Goal: Task Accomplishment & Management: Complete application form

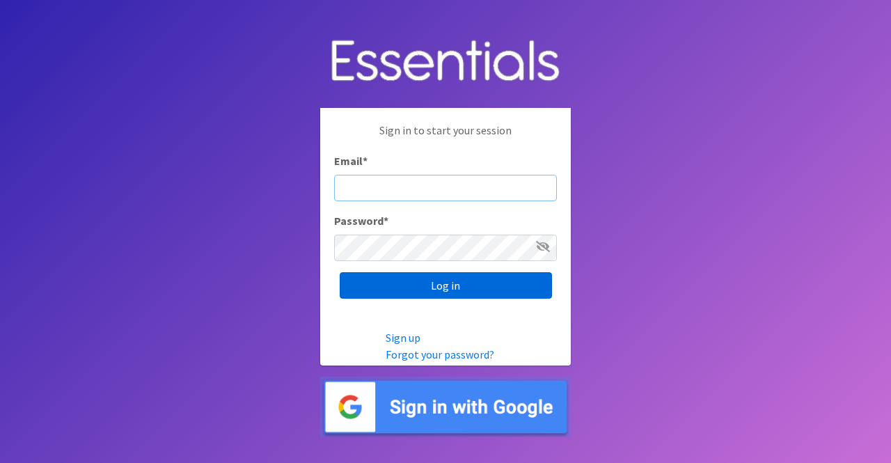
type input "nicole@momshelpingmoms.org"
click at [465, 281] on input "Log in" at bounding box center [446, 285] width 212 height 26
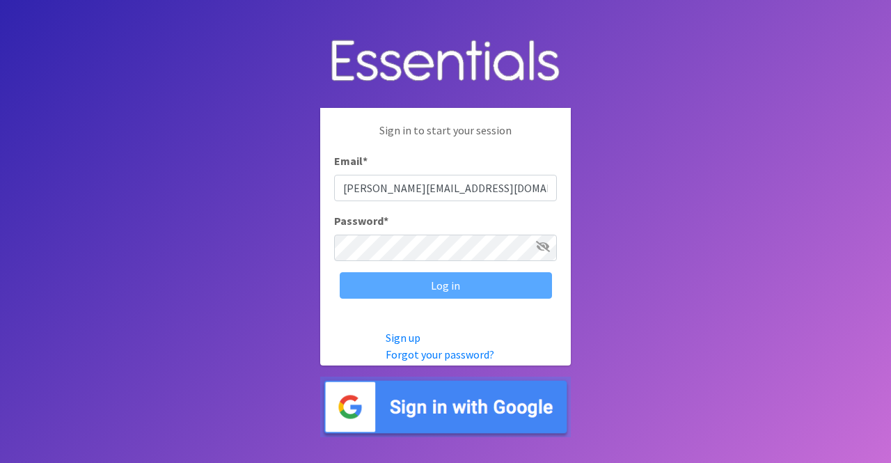
click at [465, 281] on div "Log in" at bounding box center [445, 285] width 223 height 26
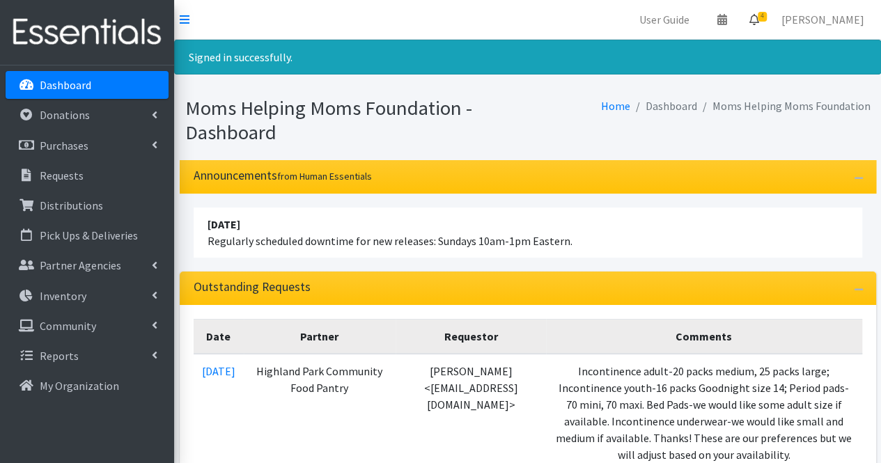
click at [759, 24] on icon at bounding box center [754, 19] width 10 height 11
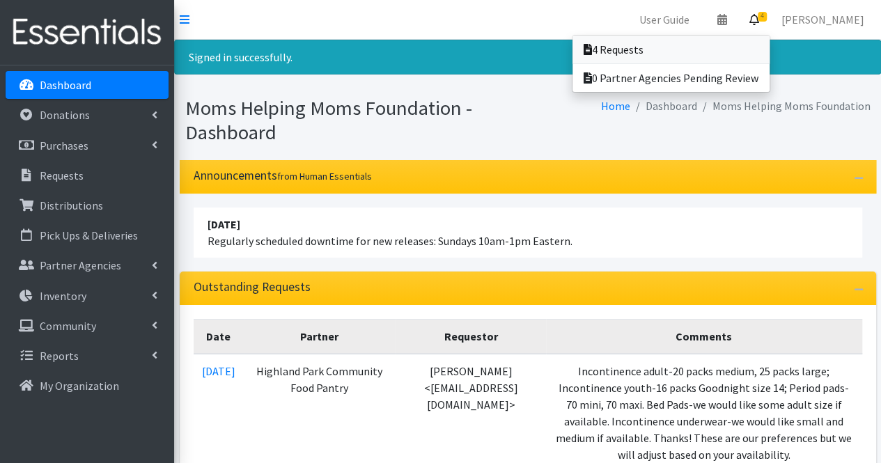
click at [741, 49] on link "4 Requests" at bounding box center [670, 50] width 197 height 28
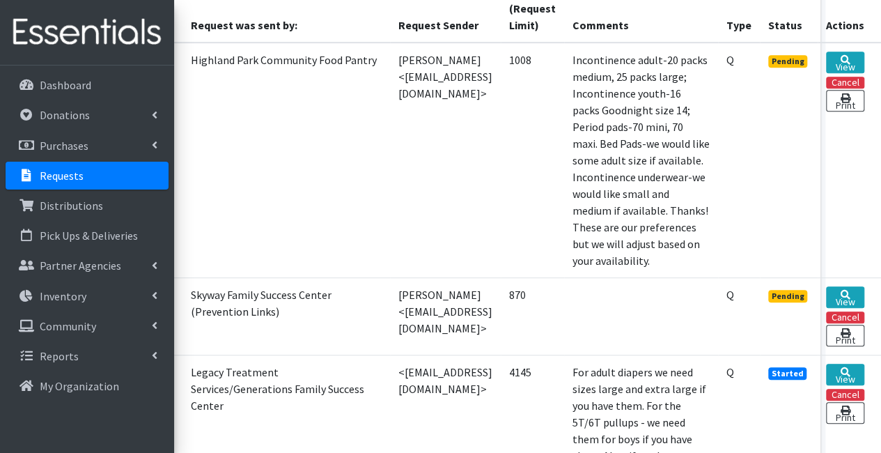
scroll to position [398, 94]
click at [848, 286] on link "View" at bounding box center [845, 297] width 38 height 22
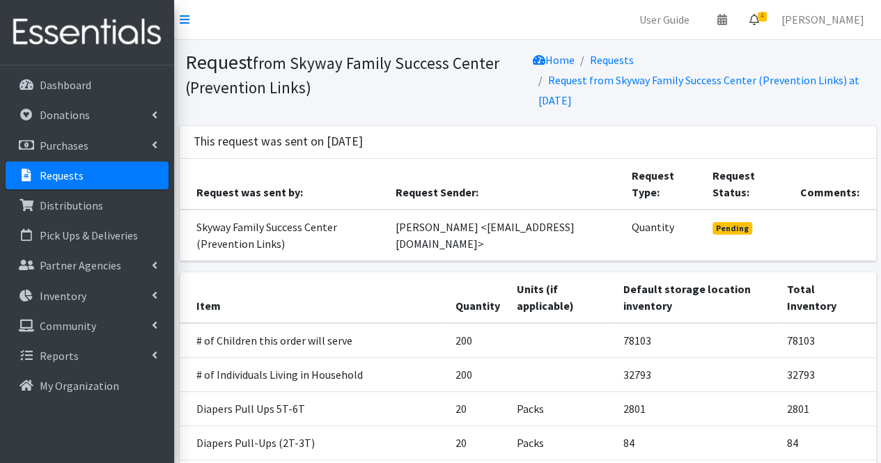
click at [759, 22] on icon at bounding box center [754, 19] width 10 height 11
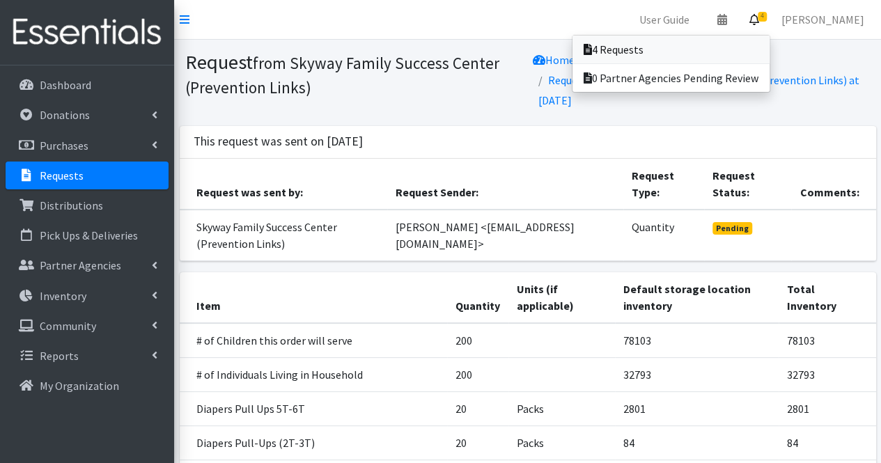
click at [722, 52] on link "4 Requests" at bounding box center [670, 50] width 197 height 28
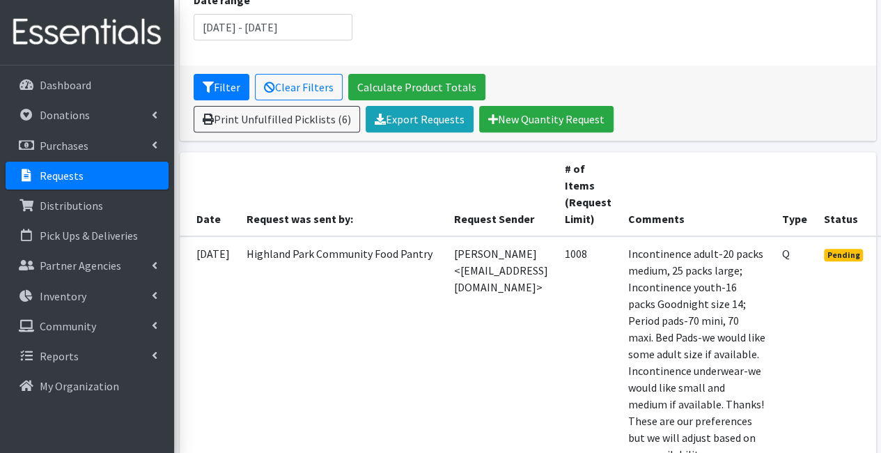
scroll to position [205, 100]
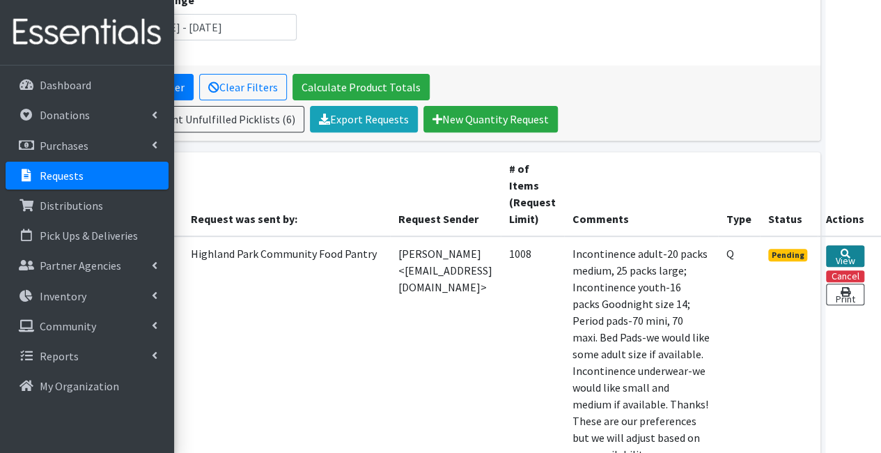
click at [850, 254] on link "View" at bounding box center [845, 256] width 38 height 22
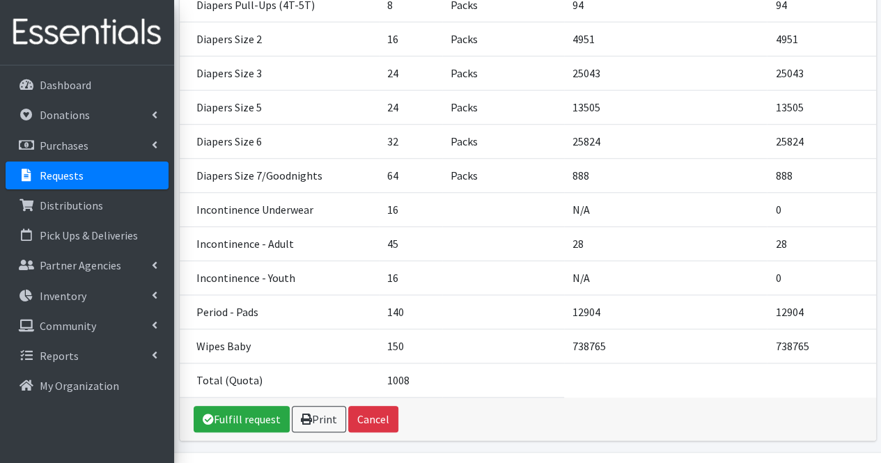
scroll to position [489, 0]
click at [88, 182] on link "Requests" at bounding box center [87, 176] width 163 height 28
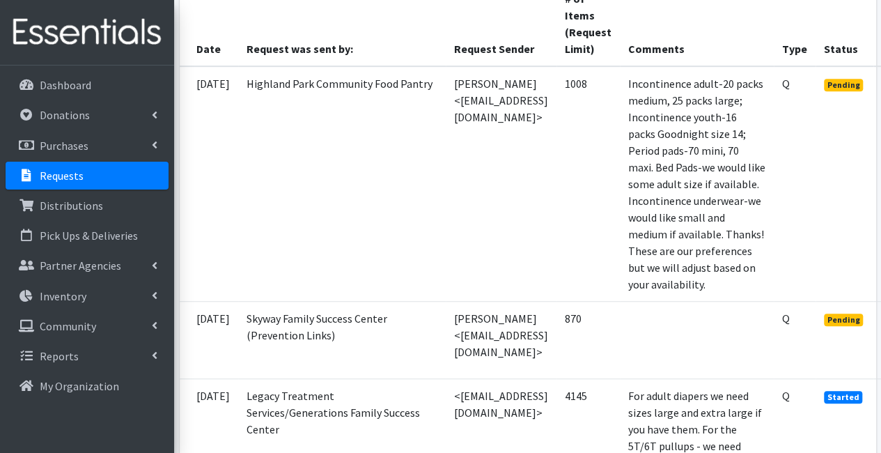
scroll to position [375, 100]
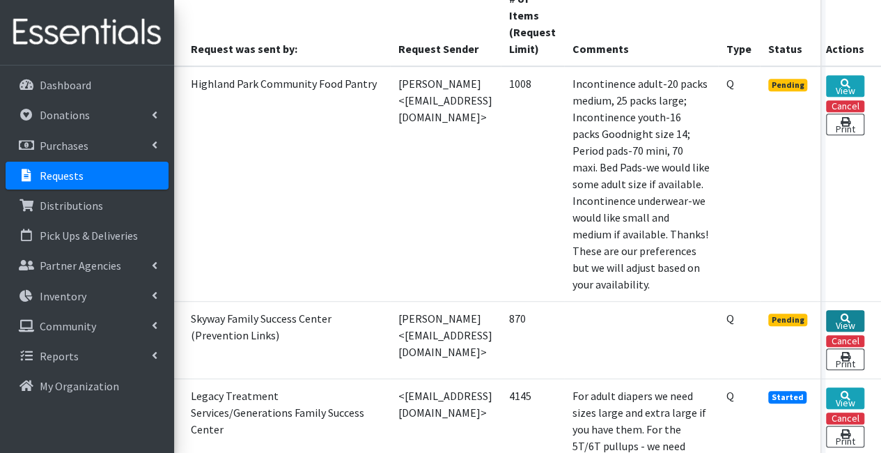
click at [837, 310] on link "View" at bounding box center [845, 321] width 38 height 22
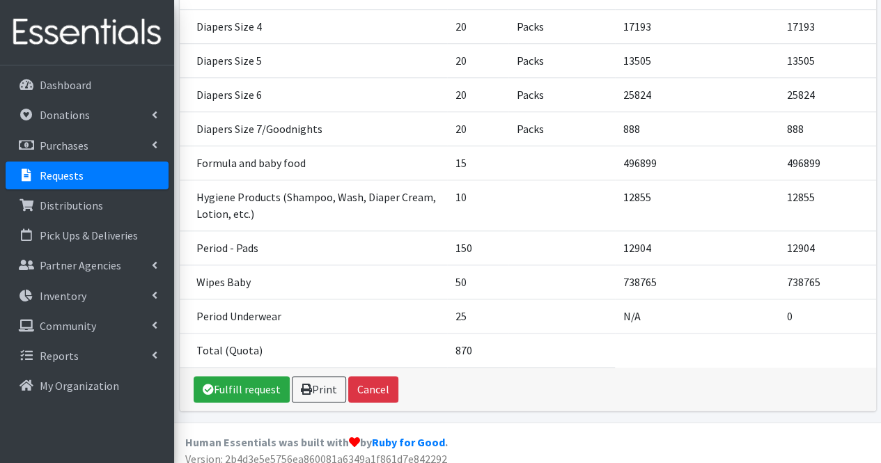
scroll to position [626, 0]
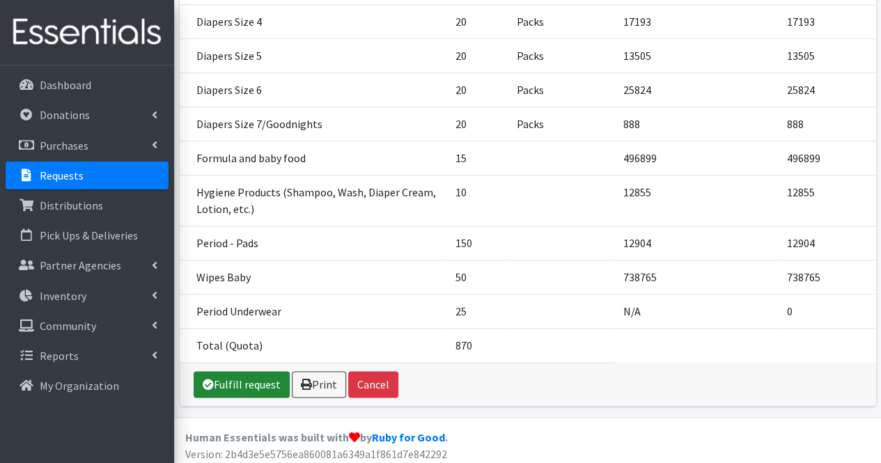
click at [235, 382] on link "Fulfill request" at bounding box center [242, 384] width 96 height 26
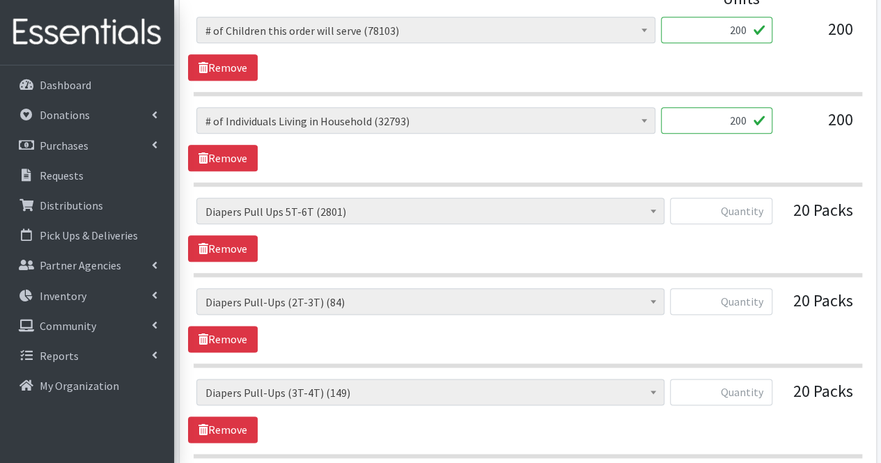
scroll to position [689, 0]
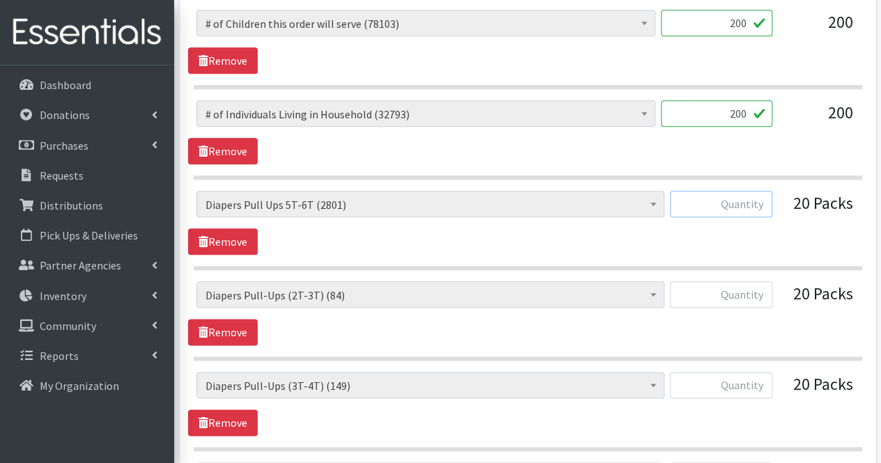
click at [735, 213] on input "text" at bounding box center [721, 204] width 102 height 26
type input "0"
click at [746, 295] on input "text" at bounding box center [721, 294] width 102 height 26
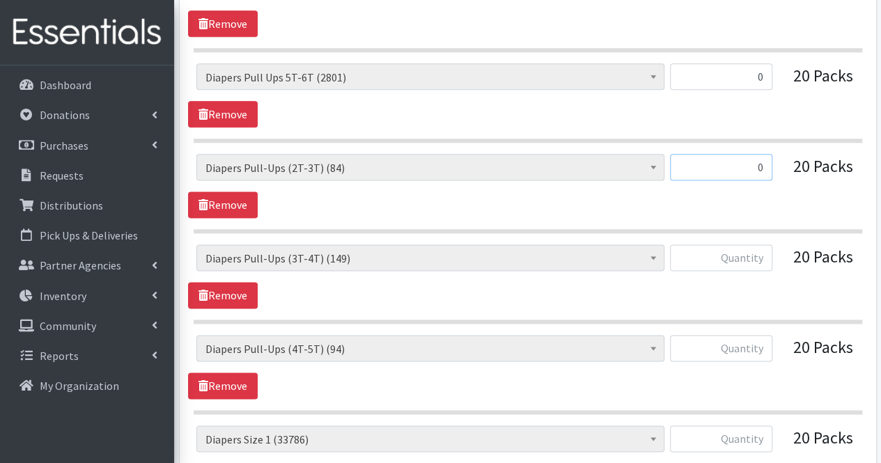
scroll to position [817, 0]
type input "0"
click at [760, 260] on input "text" at bounding box center [721, 257] width 102 height 26
type input "0"
click at [748, 344] on input "text" at bounding box center [721, 347] width 102 height 26
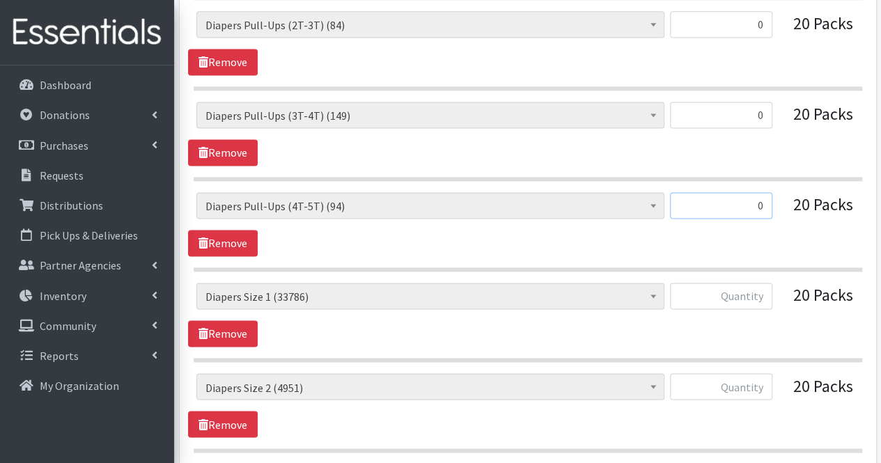
scroll to position [958, 0]
type input "0"
click at [742, 300] on input "text" at bounding box center [721, 296] width 102 height 26
type input "1000"
click at [754, 379] on input "text" at bounding box center [721, 387] width 102 height 26
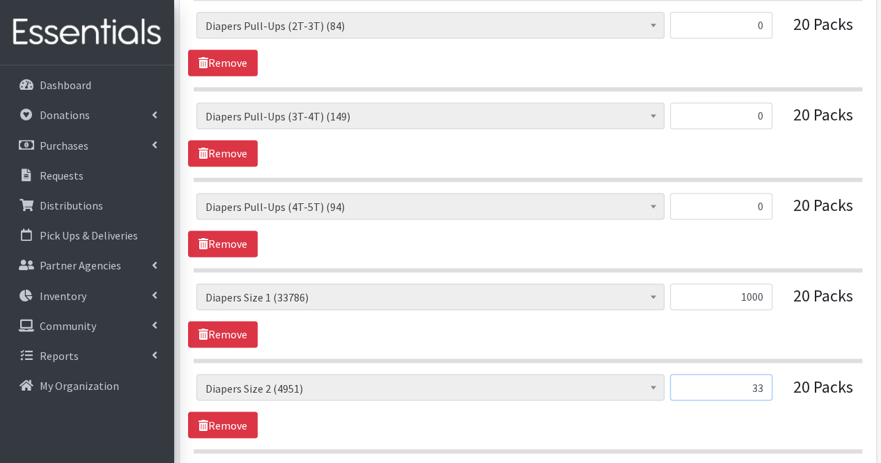
type input "3"
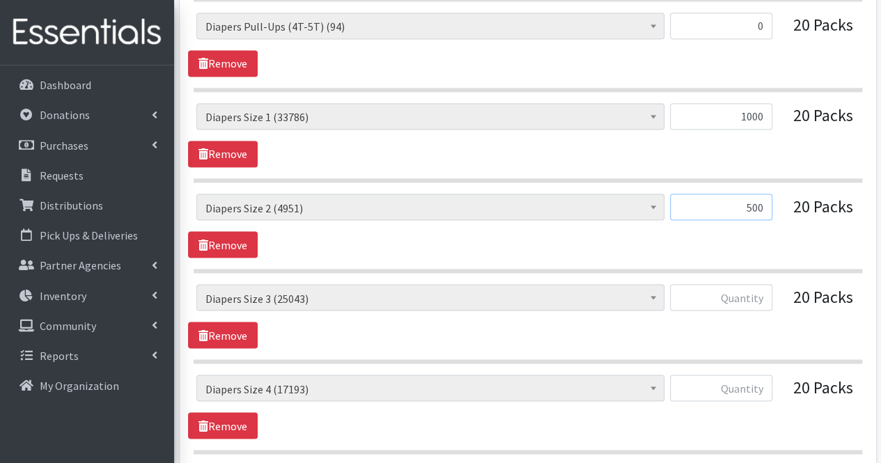
scroll to position [1139, 0]
type input "500"
click at [748, 292] on input "text" at bounding box center [721, 296] width 102 height 26
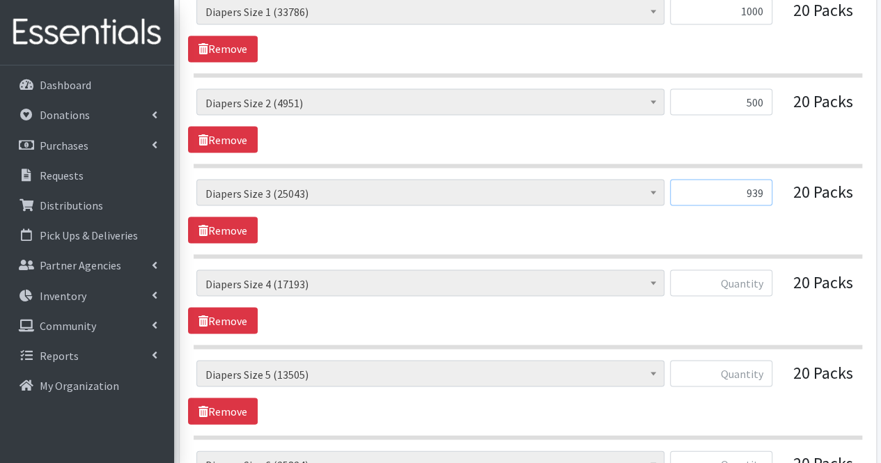
scroll to position [1250, 0]
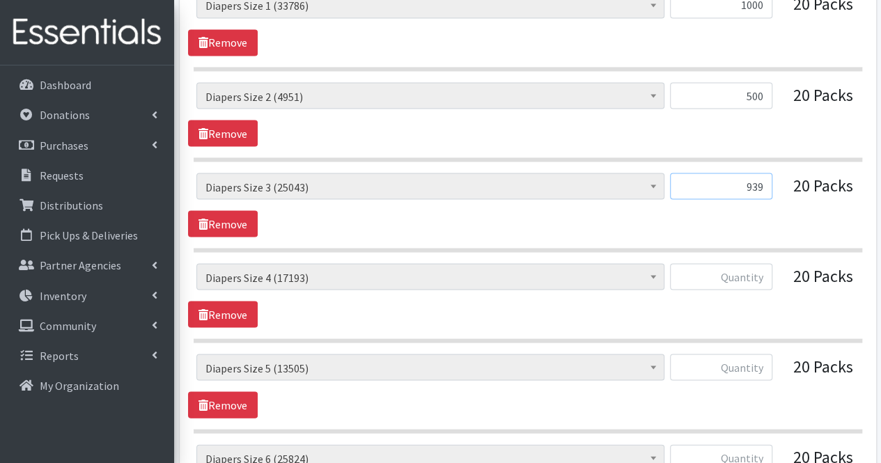
type input "939"
click at [748, 271] on input "text" at bounding box center [721, 276] width 102 height 26
type input "500"
click at [760, 356] on input "text" at bounding box center [721, 367] width 102 height 26
type input "1000"
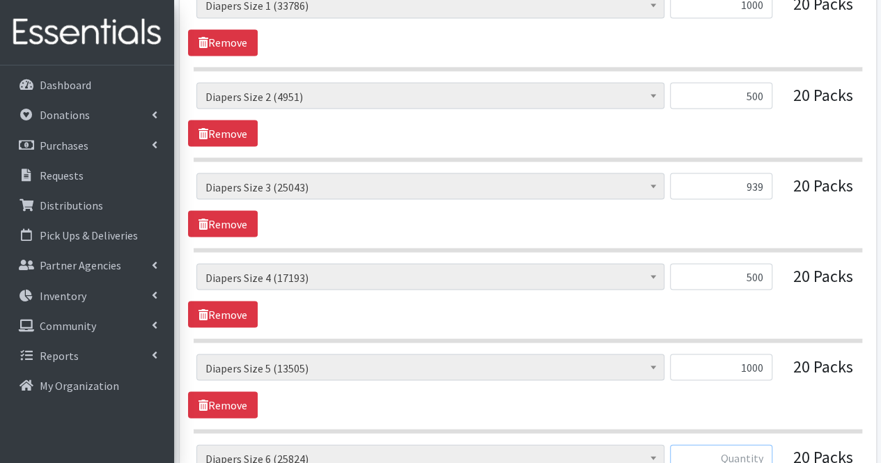
click at [750, 448] on input "text" at bounding box center [721, 457] width 102 height 26
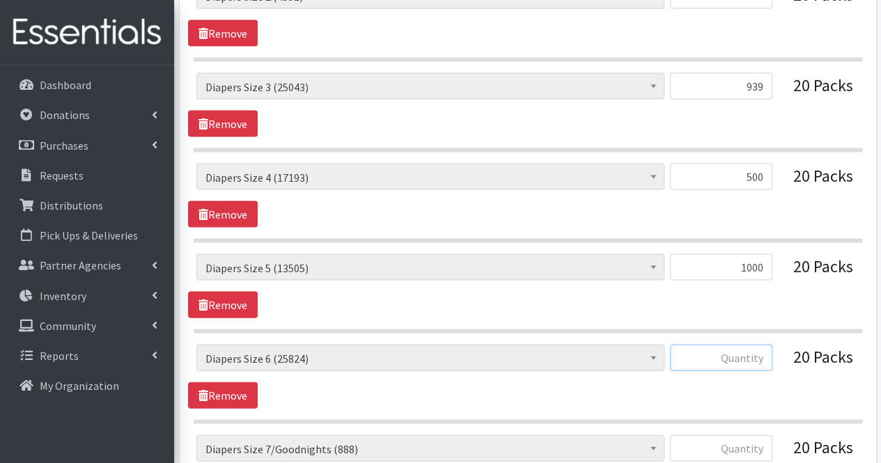
scroll to position [1374, 0]
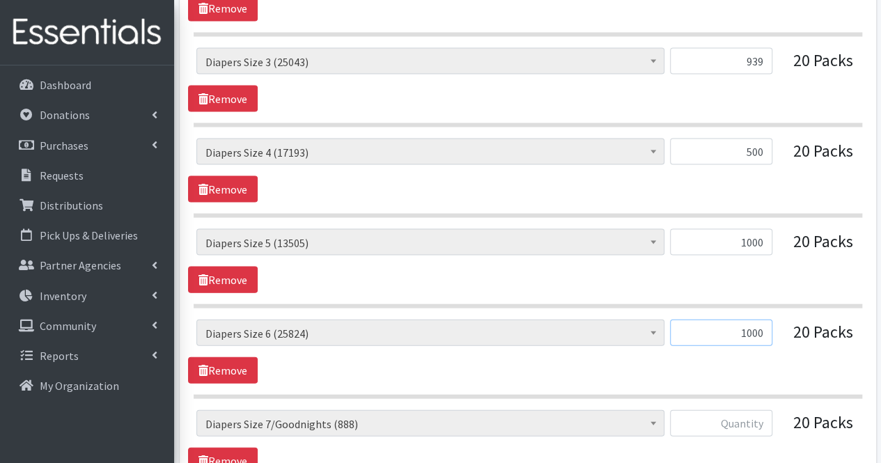
type input "1000"
click at [741, 419] on input "text" at bounding box center [721, 423] width 102 height 26
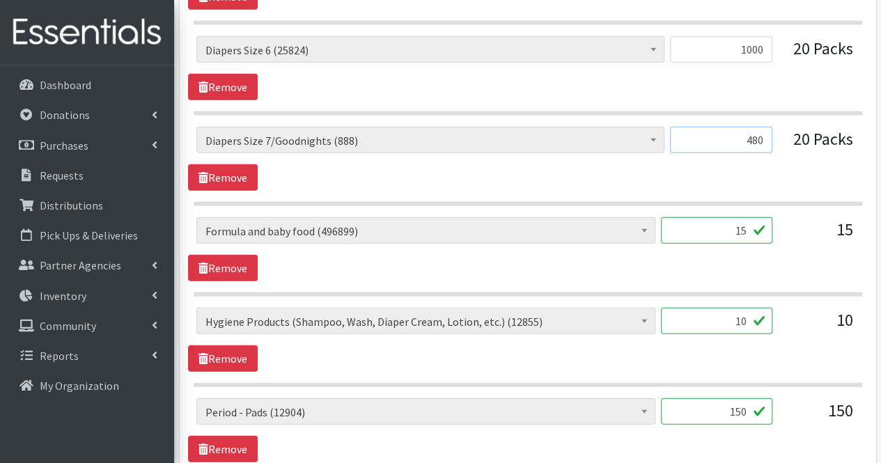
scroll to position [1659, 0]
type input "480"
click at [721, 217] on input "15" at bounding box center [716, 230] width 111 height 26
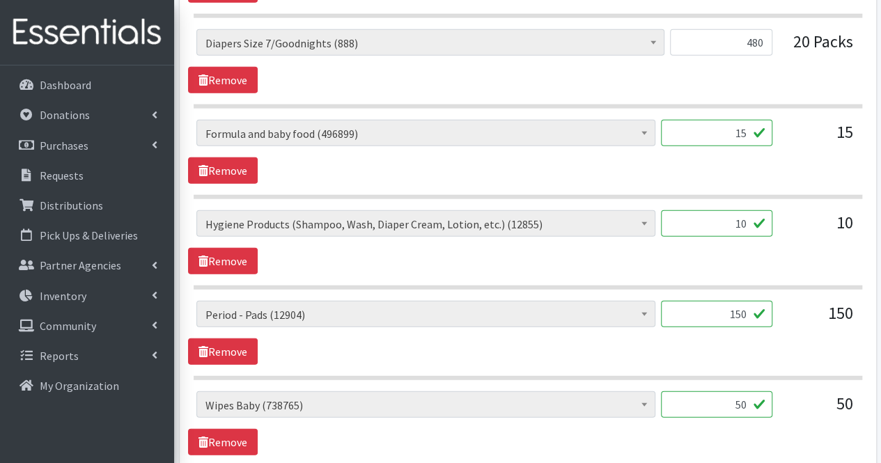
scroll to position [1762, 0]
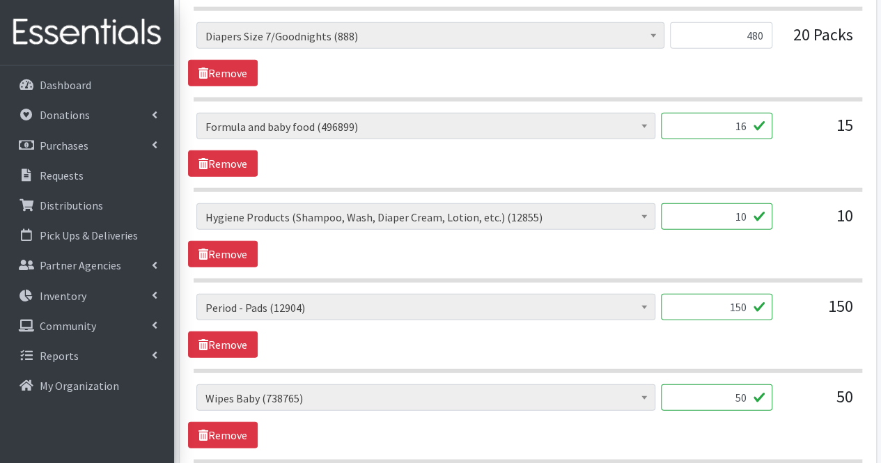
type input "16"
click at [721, 215] on input "10" at bounding box center [716, 216] width 111 height 26
type input "0"
click at [739, 301] on input "150" at bounding box center [716, 307] width 111 height 26
type input "600"
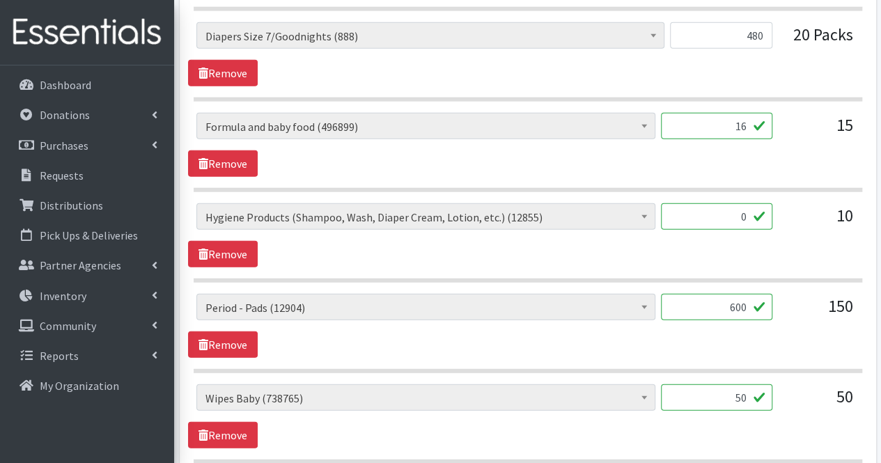
click at [725, 386] on input "50" at bounding box center [716, 397] width 111 height 26
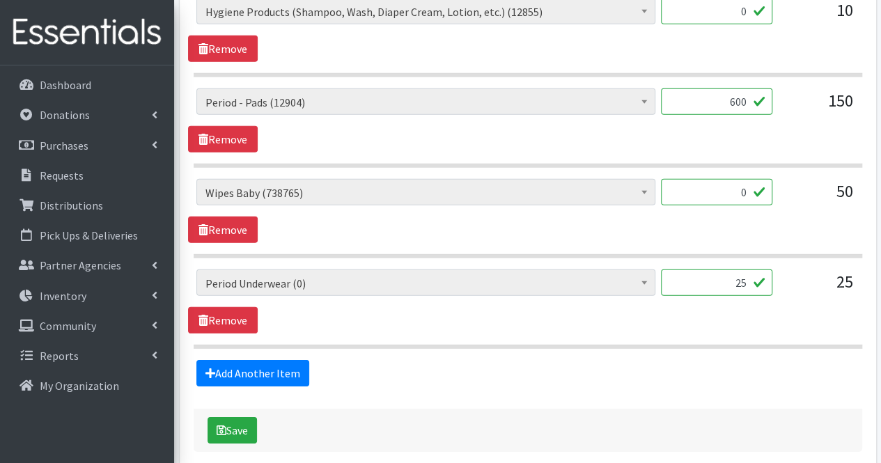
scroll to position [1968, 0]
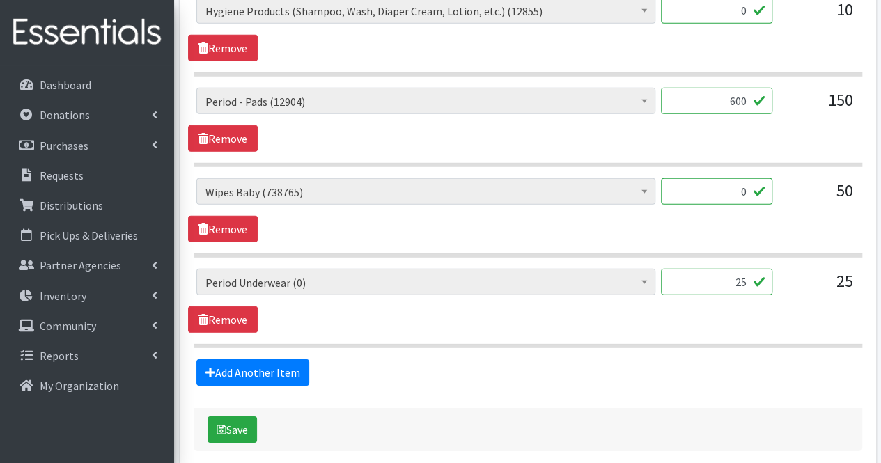
type input "0"
click at [724, 274] on input "25" at bounding box center [716, 282] width 111 height 26
click at [782, 212] on div "# of Children this order will serve (78103) # of Individuals Living in Househol…" at bounding box center [527, 210] width 679 height 64
click at [742, 269] on input "25" at bounding box center [716, 282] width 111 height 26
type input "2"
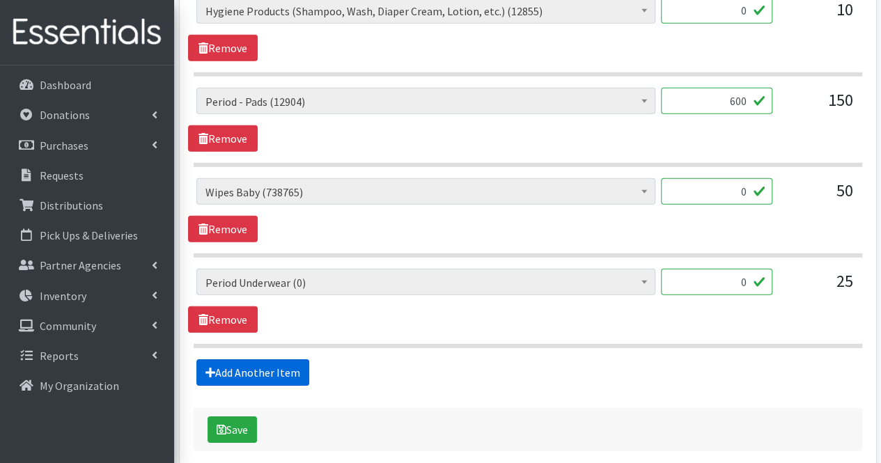
type input "0"
click at [285, 364] on link "Add Another Item" at bounding box center [252, 372] width 113 height 26
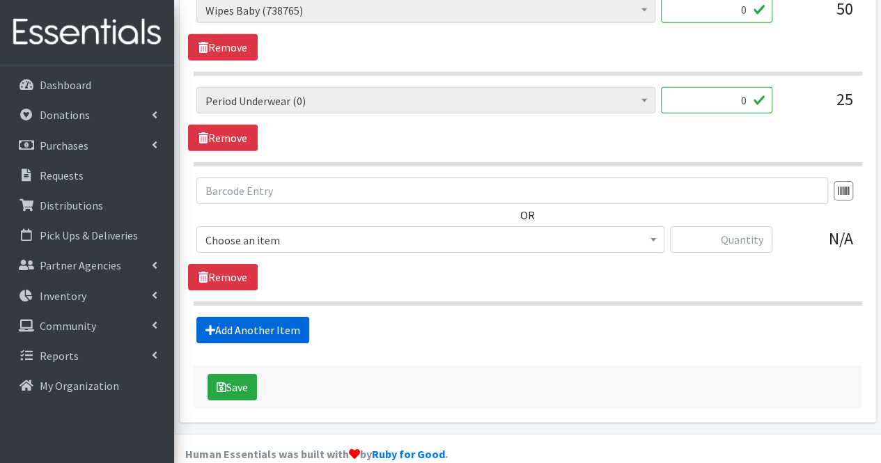
scroll to position [2158, 0]
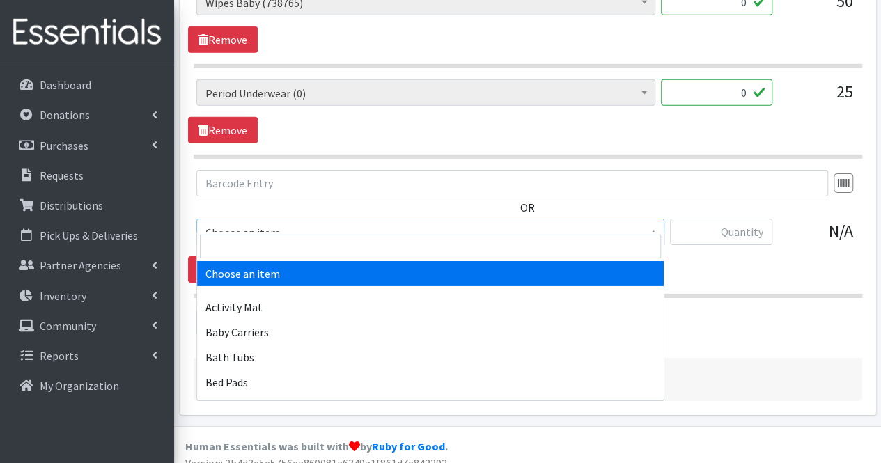
click at [280, 223] on span "Choose an item" at bounding box center [430, 232] width 450 height 19
click at [273, 250] on input "search" at bounding box center [430, 247] width 461 height 24
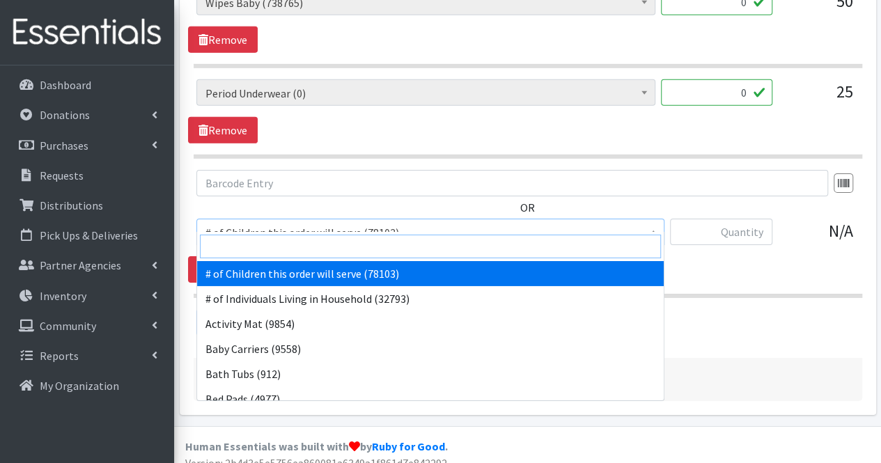
click at [273, 250] on input "search" at bounding box center [430, 247] width 461 height 24
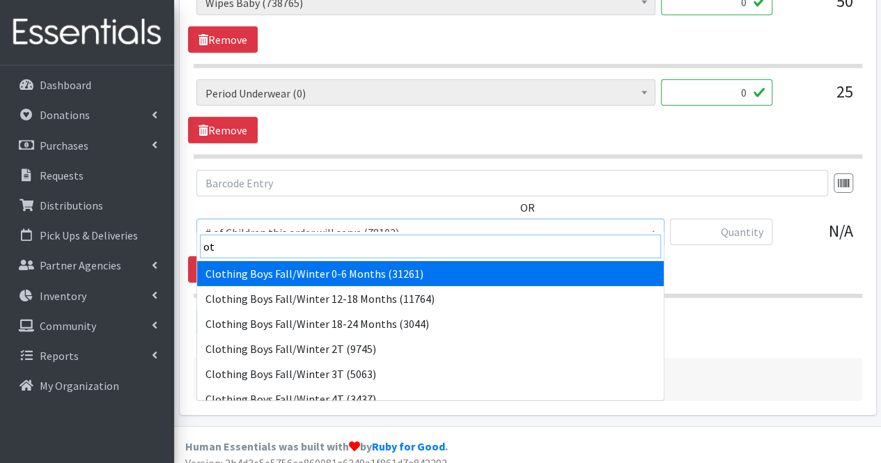
type input "o"
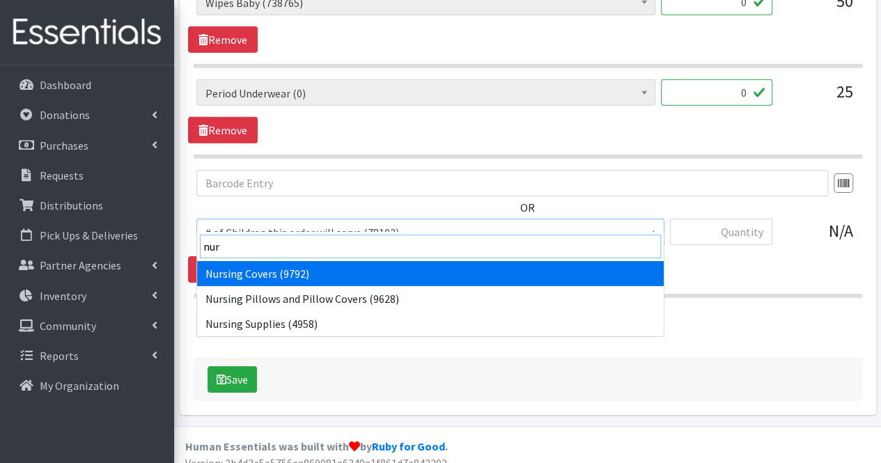
type input "nurs"
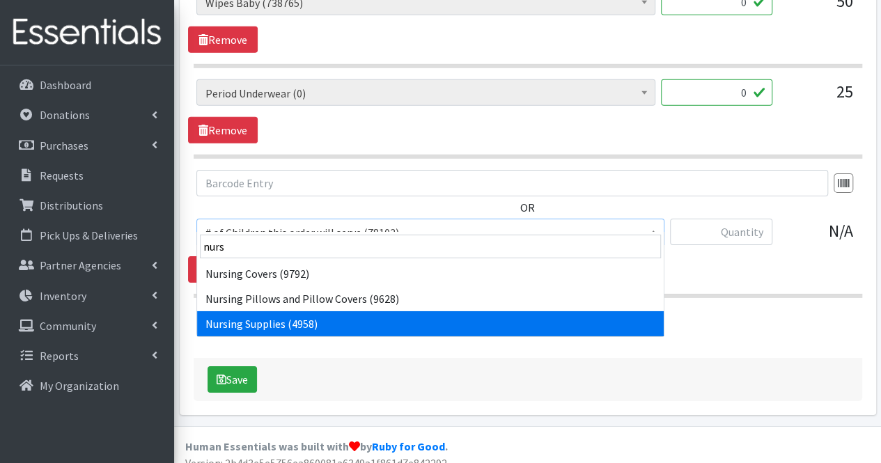
select select "1936"
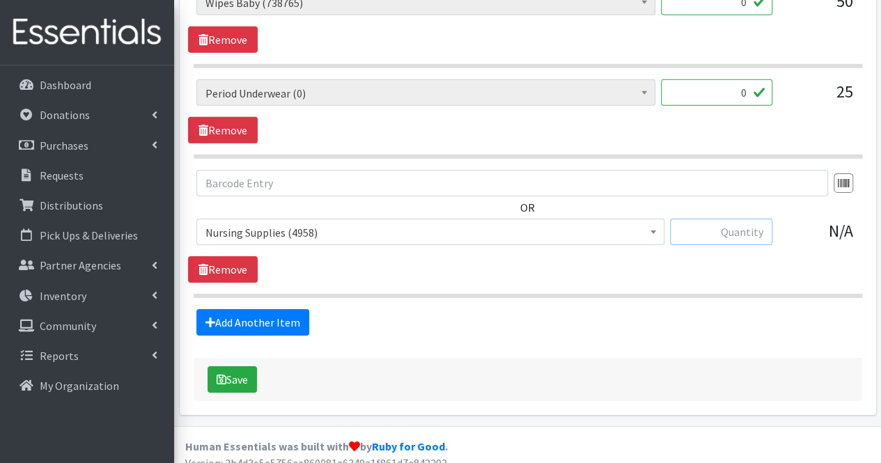
click at [734, 224] on input "text" at bounding box center [721, 232] width 102 height 26
type input "6"
type input "12"
click at [287, 309] on link "Add Another Item" at bounding box center [252, 322] width 113 height 26
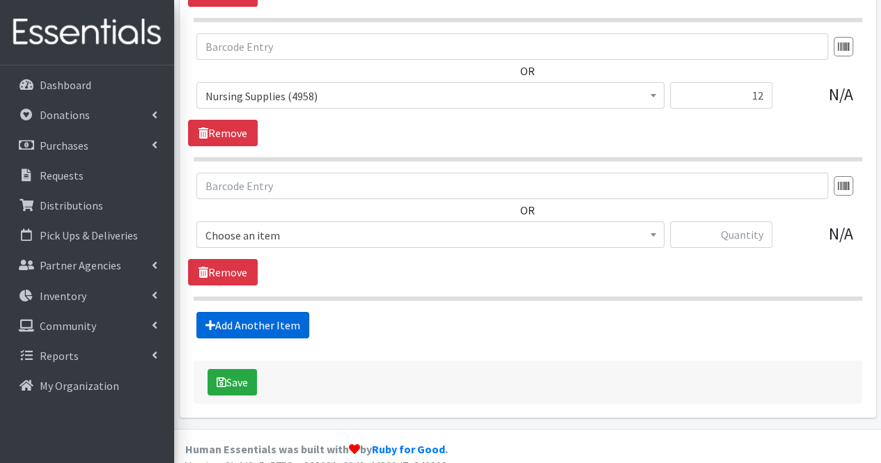
scroll to position [2296, 0]
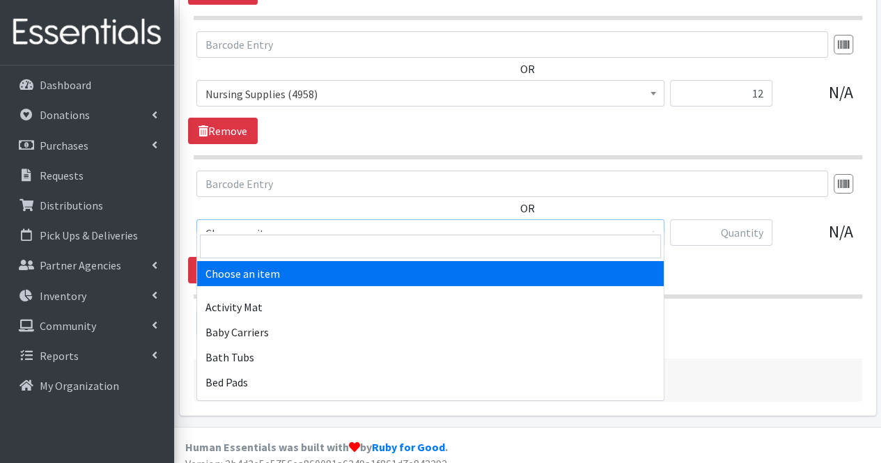
click at [284, 224] on span "Choose an item" at bounding box center [430, 233] width 450 height 19
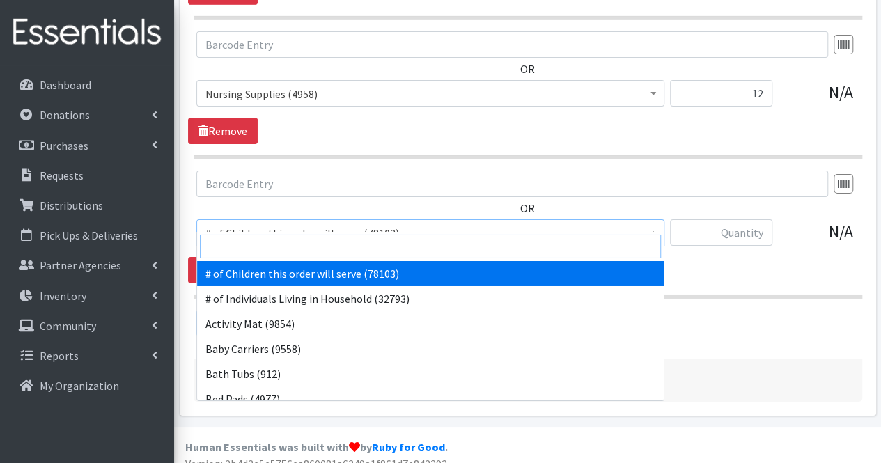
click at [272, 236] on input "search" at bounding box center [430, 247] width 461 height 24
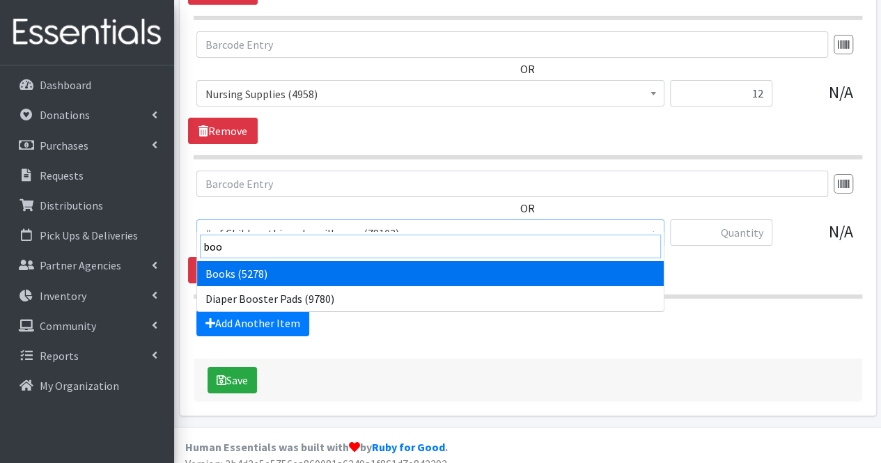
type input "book"
select select "1947"
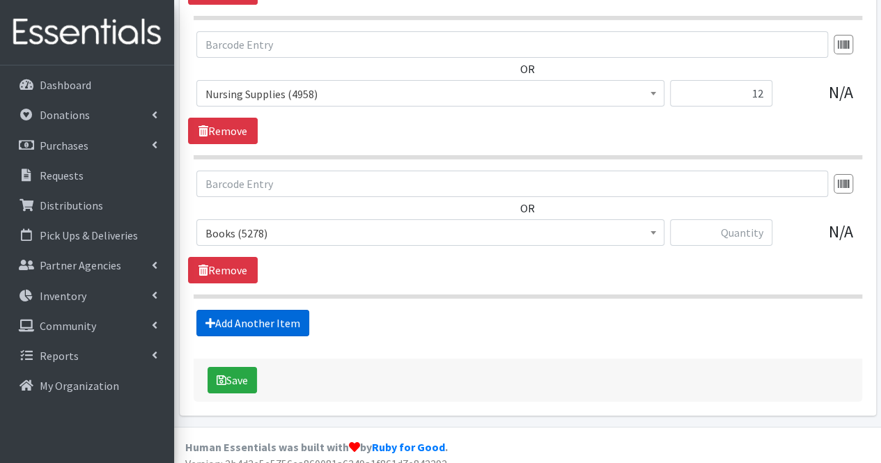
click at [249, 313] on link "Add Another Item" at bounding box center [252, 323] width 113 height 26
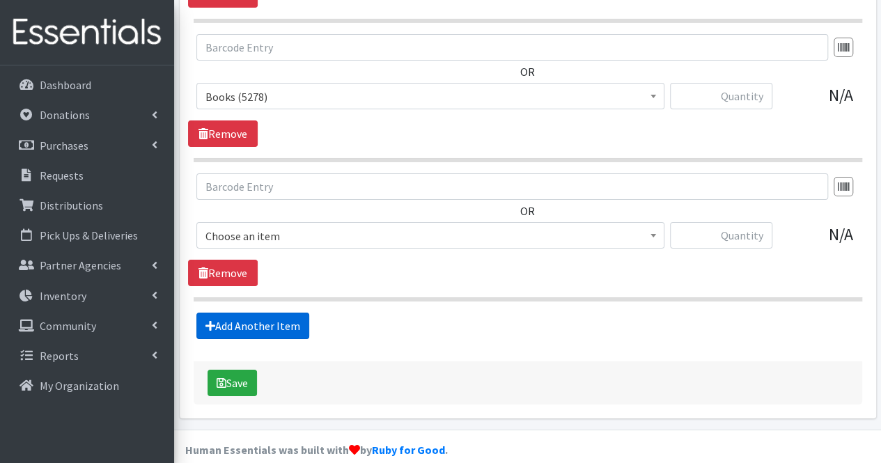
scroll to position [2435, 0]
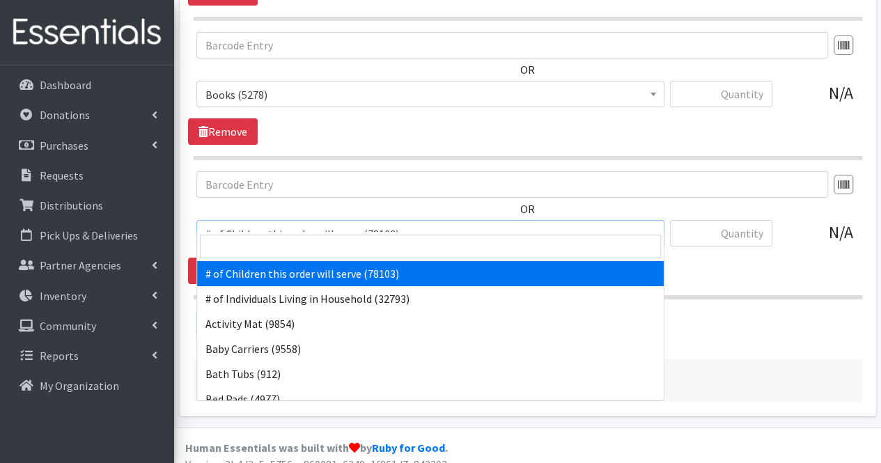
click at [246, 228] on span "# of Children this order will serve (78103)" at bounding box center [430, 233] width 468 height 26
click at [242, 243] on input "search" at bounding box center [430, 247] width 461 height 24
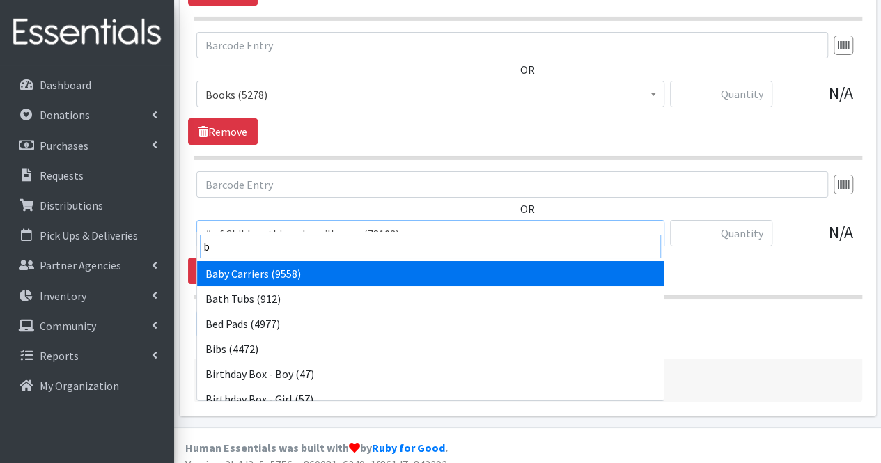
type input "bl"
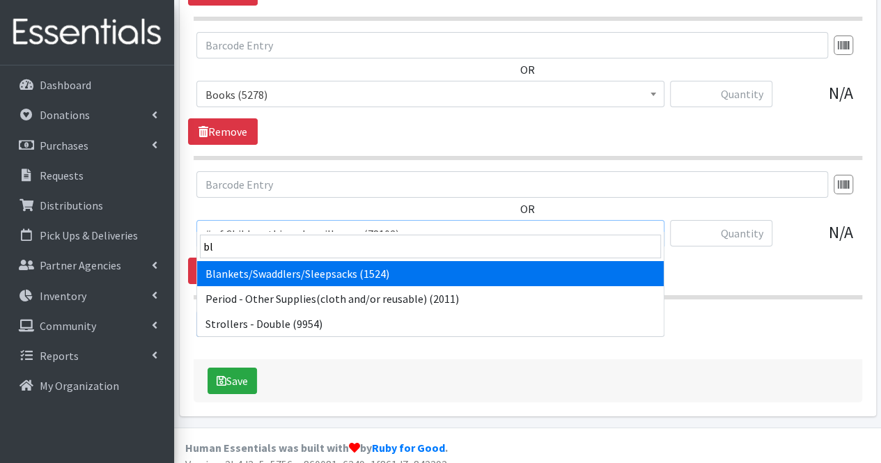
select select "1933"
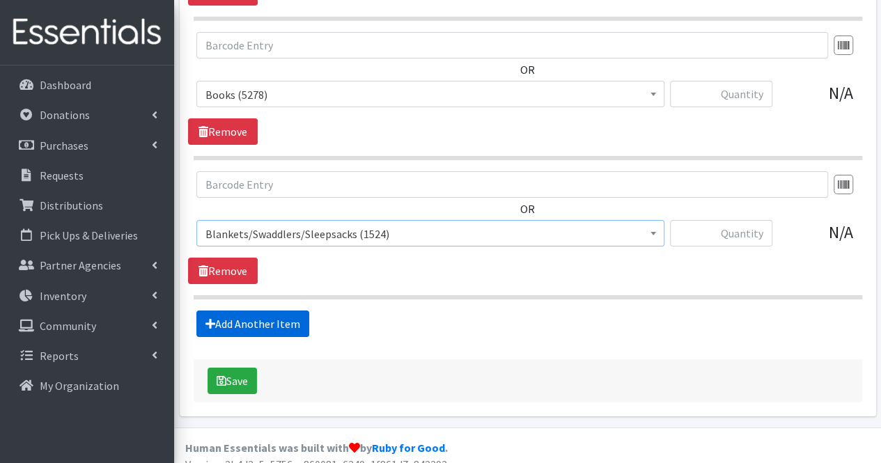
click at [238, 311] on link "Add Another Item" at bounding box center [252, 324] width 113 height 26
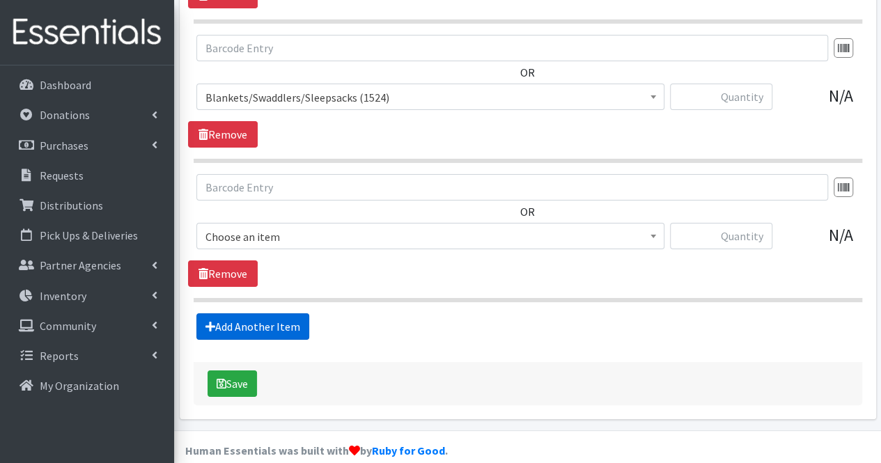
scroll to position [2573, 0]
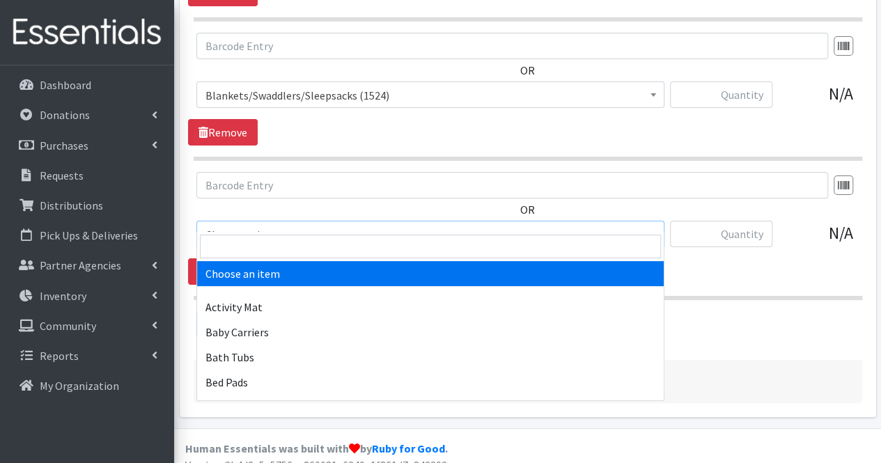
click at [258, 225] on span "Choose an item" at bounding box center [430, 234] width 450 height 19
click at [253, 233] on span at bounding box center [430, 246] width 467 height 29
click at [250, 244] on input "search" at bounding box center [430, 247] width 461 height 24
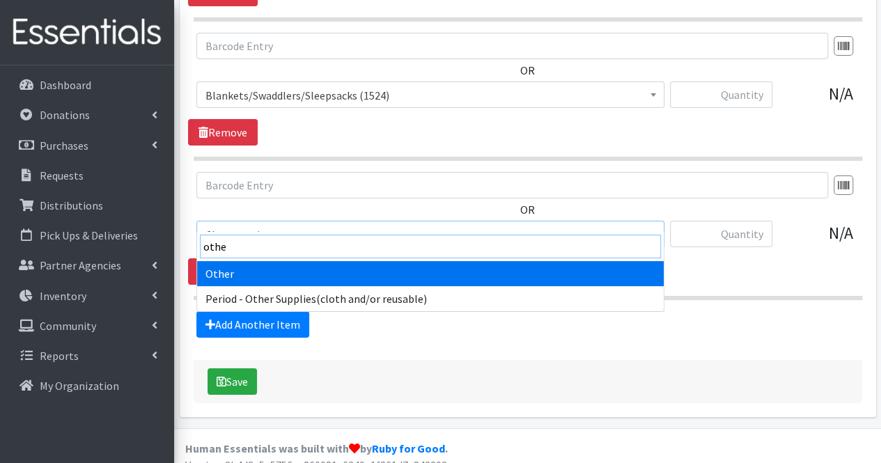
type input "other"
select select "316"
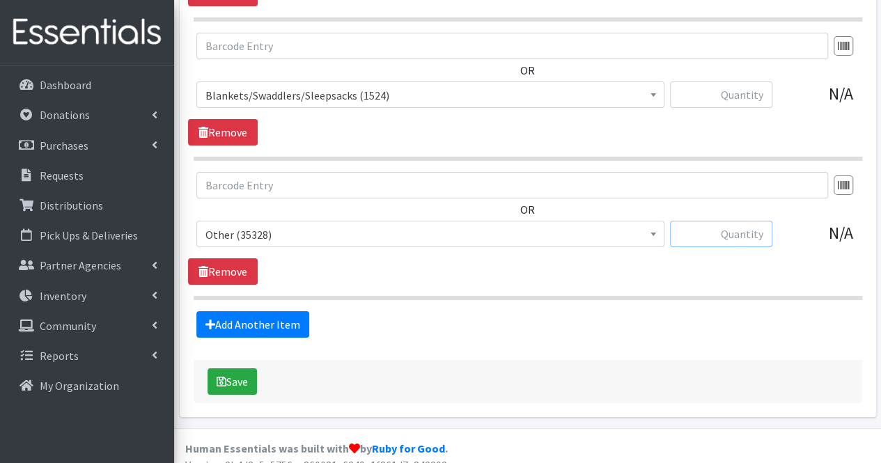
click at [745, 224] on input "text" at bounding box center [721, 234] width 102 height 26
type input "10"
click at [748, 83] on input "text" at bounding box center [721, 94] width 102 height 26
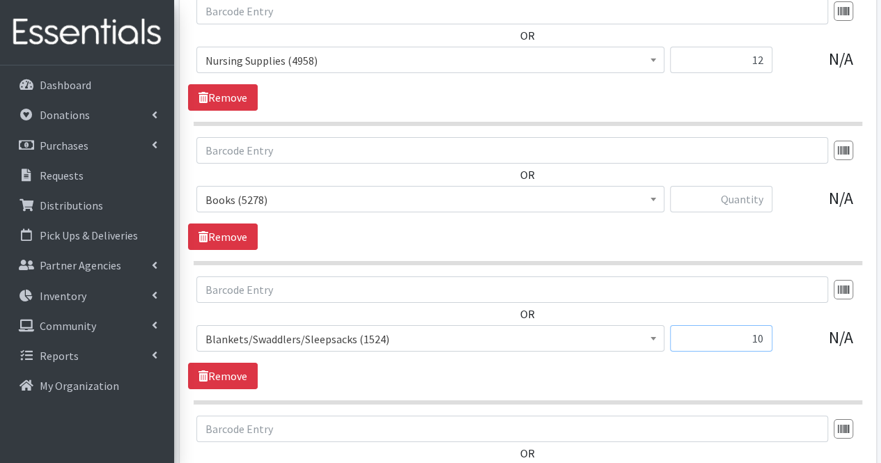
scroll to position [2329, 0]
type input "10"
click at [764, 49] on input "12" at bounding box center [721, 60] width 102 height 26
type input "1"
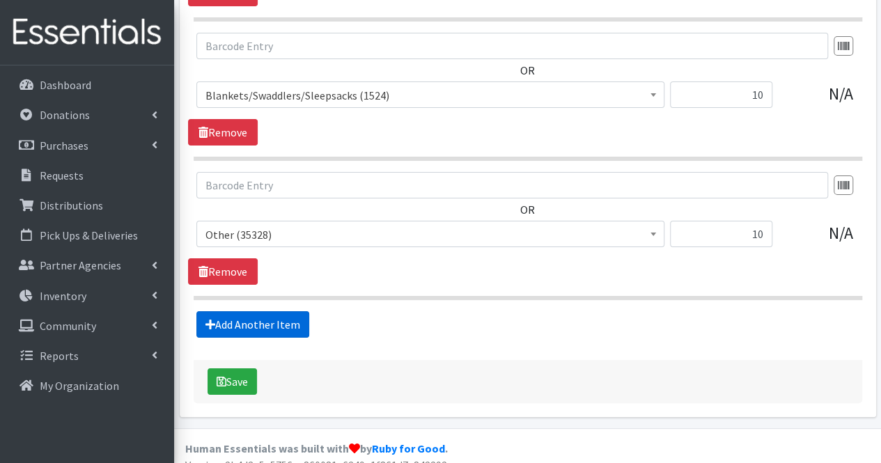
type input "6"
click at [226, 311] on link "Add Another Item" at bounding box center [252, 324] width 113 height 26
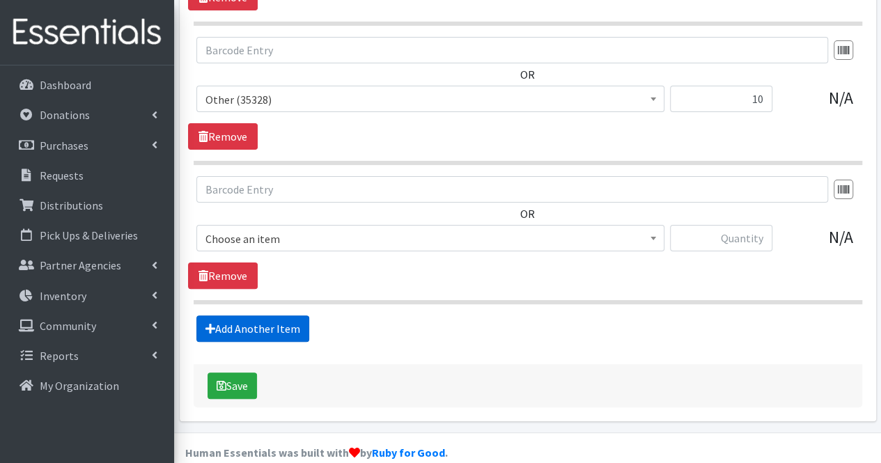
scroll to position [2712, 0]
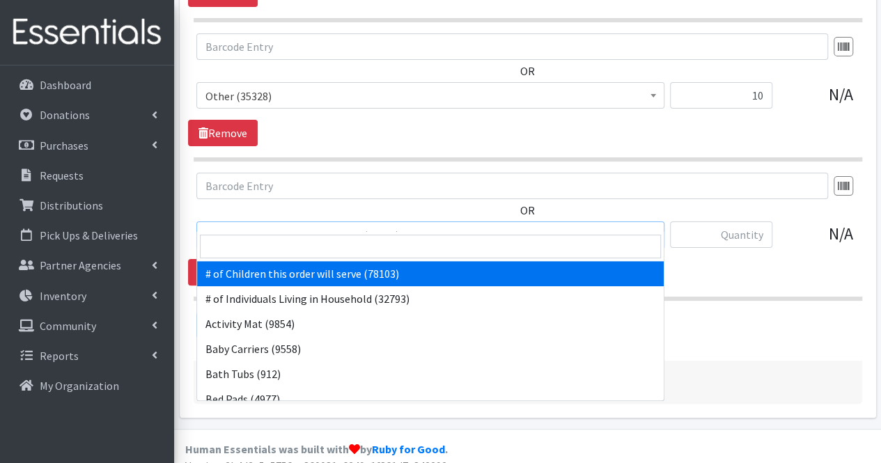
click at [259, 226] on span "# of Children this order will serve (78103)" at bounding box center [430, 235] width 450 height 19
click at [249, 253] on input "search" at bounding box center [430, 247] width 461 height 24
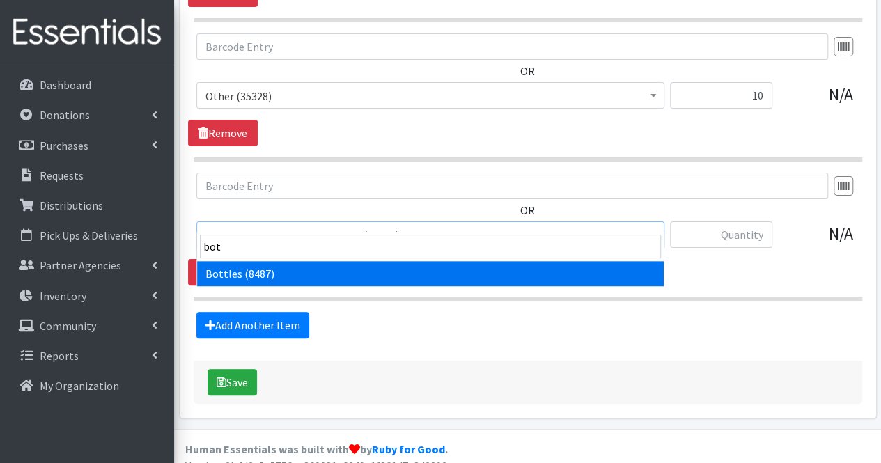
type input "bott"
select select "1974"
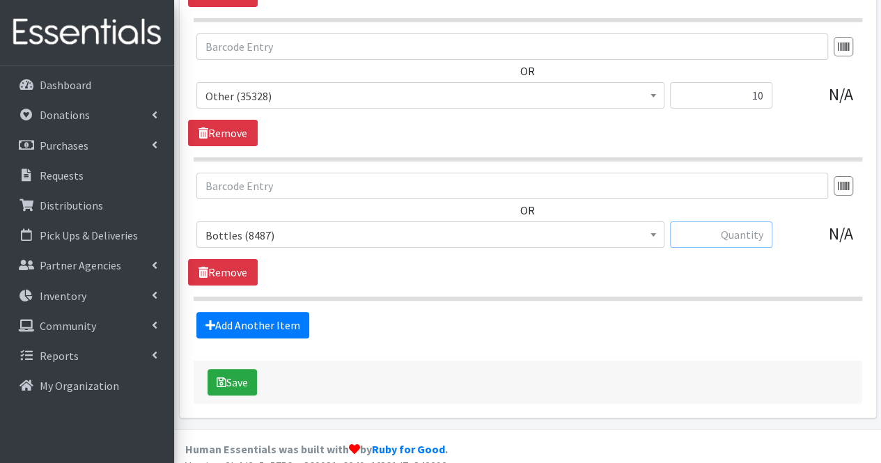
click at [763, 221] on input "text" at bounding box center [721, 234] width 102 height 26
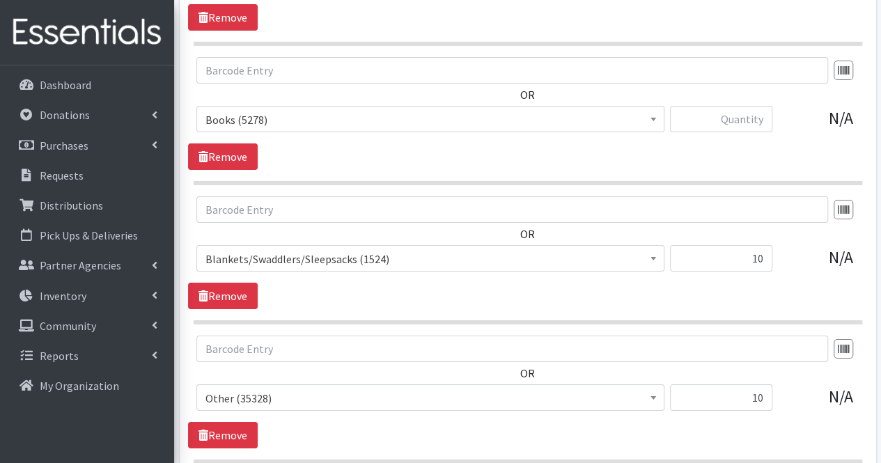
scroll to position [2388, 0]
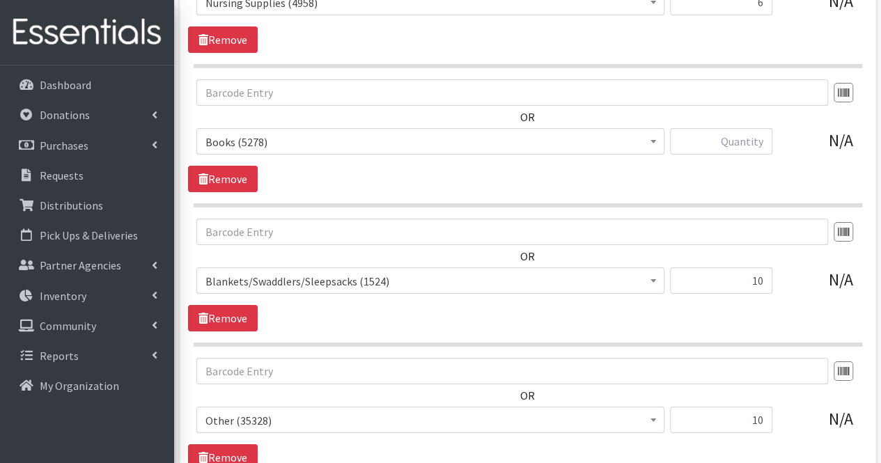
type input "6"
click at [748, 131] on input "text" at bounding box center [721, 141] width 102 height 26
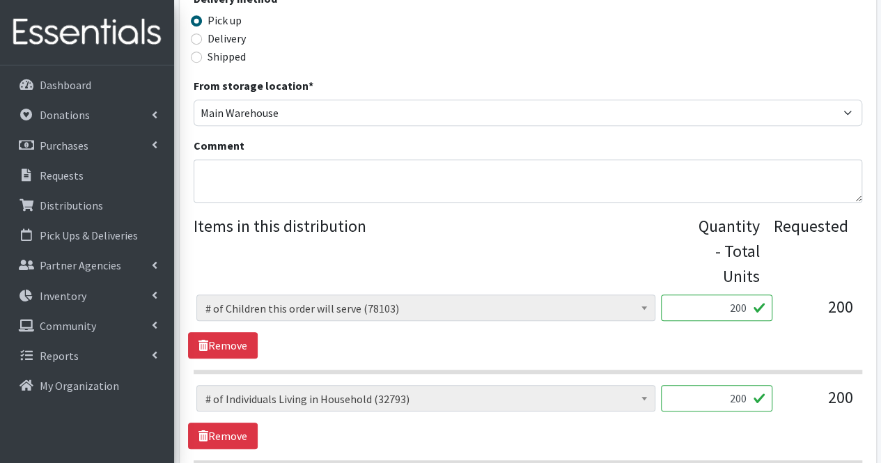
scroll to position [395, 0]
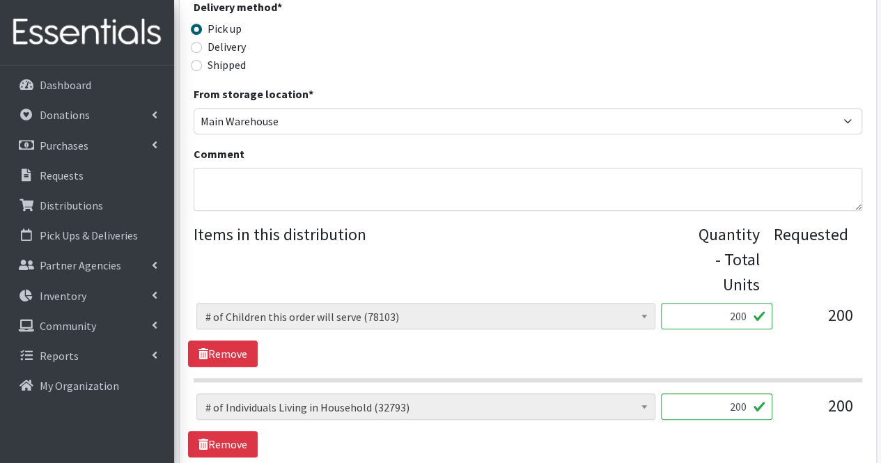
type input "30"
click at [412, 186] on textarea "Comment" at bounding box center [528, 189] width 668 height 43
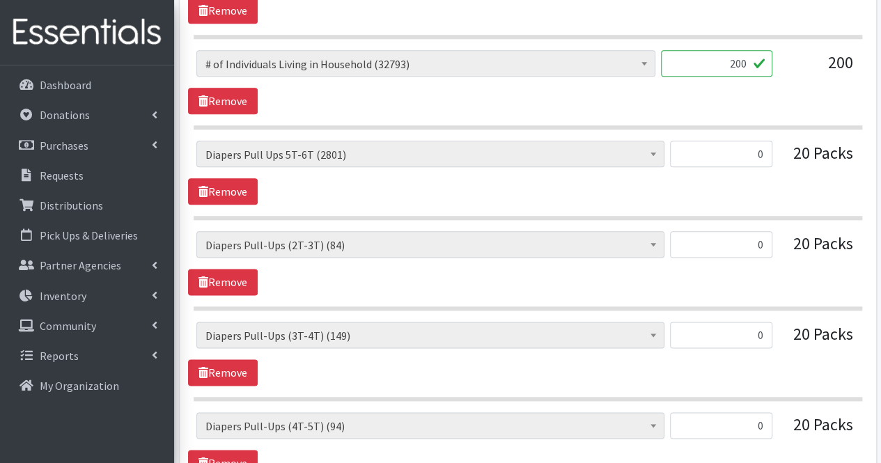
scroll to position [671, 0]
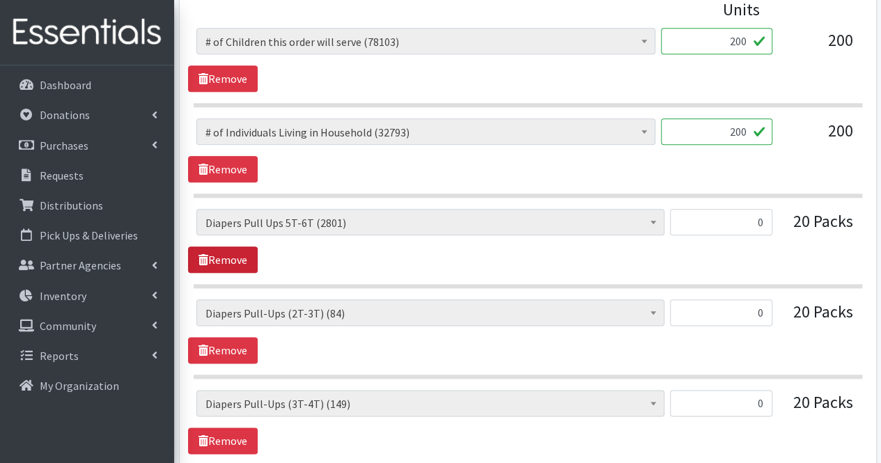
type textarea "Moms, Thank you for your partnership. Due to quantities available, your order c…"
click at [222, 257] on link "Remove" at bounding box center [223, 259] width 70 height 26
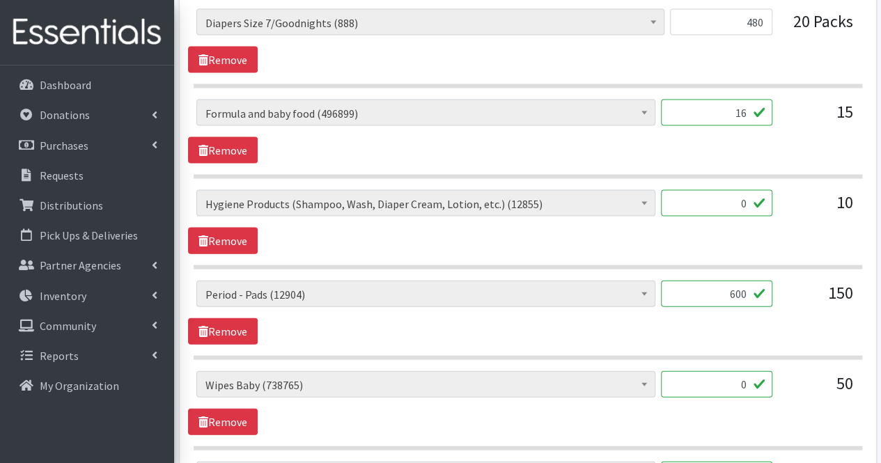
scroll to position [1414, 0]
click at [230, 229] on link "Remove" at bounding box center [223, 240] width 70 height 26
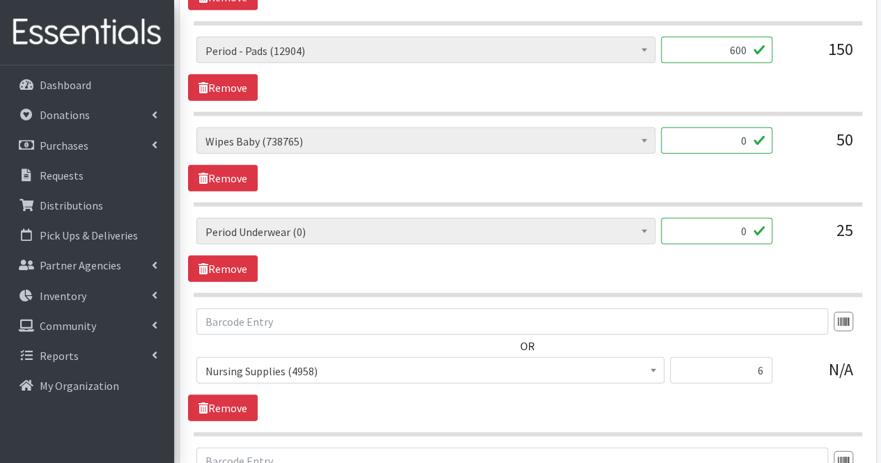
scroll to position [1585, 0]
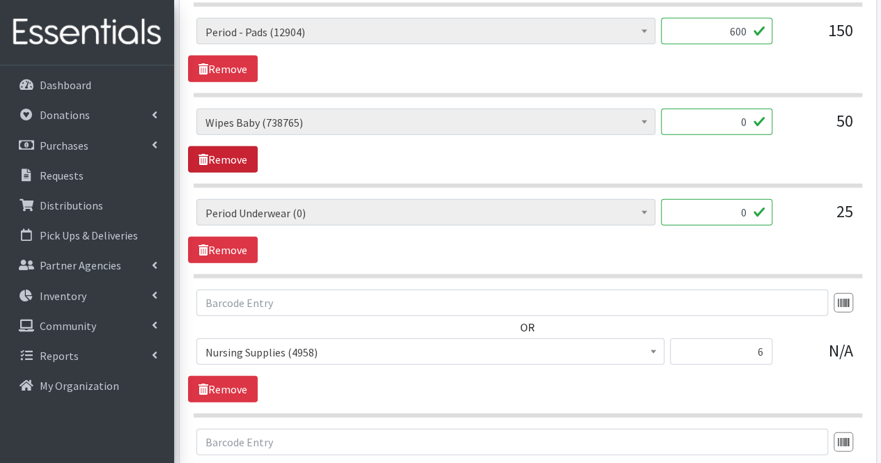
click at [245, 146] on link "Remove" at bounding box center [223, 159] width 70 height 26
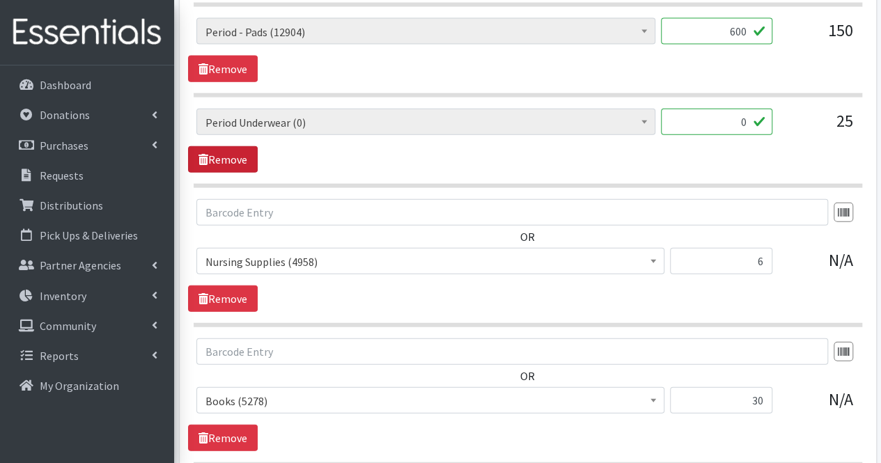
click at [245, 146] on link "Remove" at bounding box center [223, 159] width 70 height 26
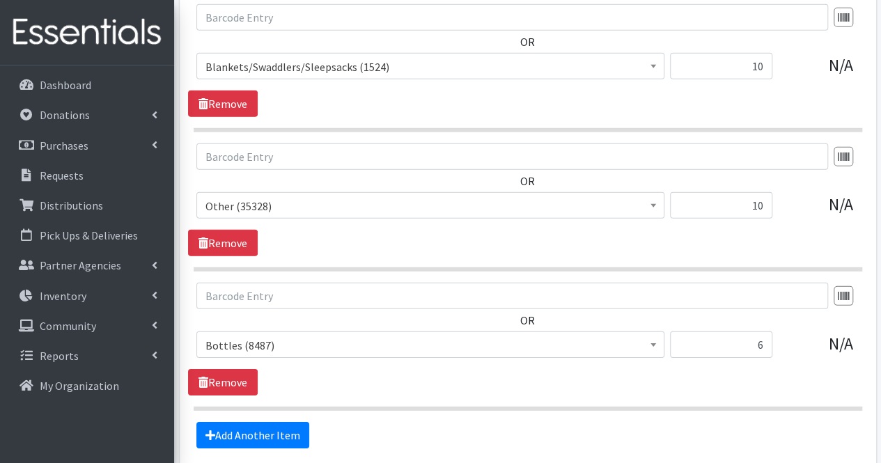
scroll to position [2083, 0]
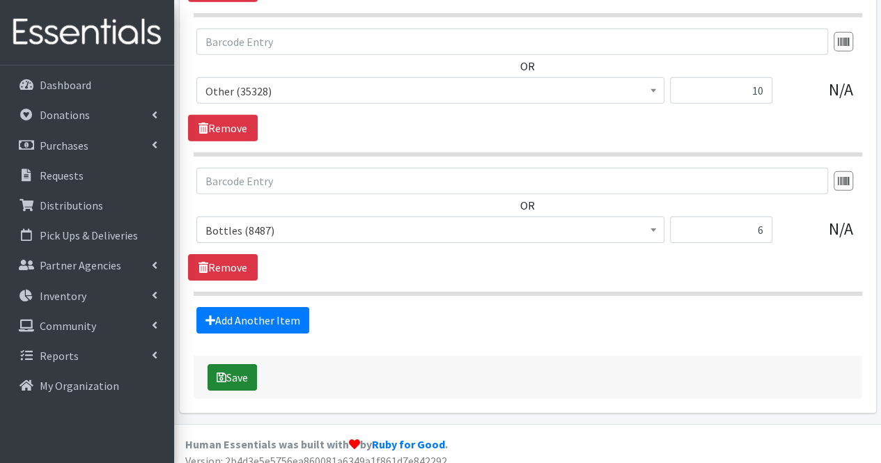
click at [235, 367] on button "Save" at bounding box center [231, 377] width 49 height 26
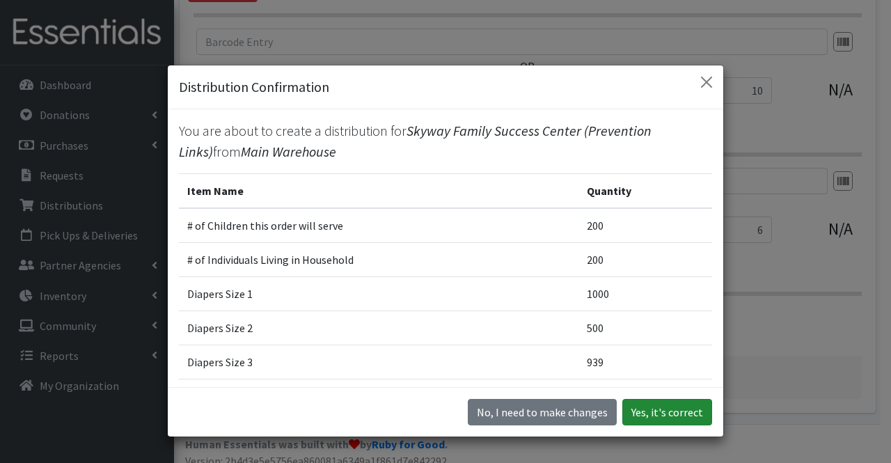
click at [667, 409] on button "Yes, it's correct" at bounding box center [667, 412] width 90 height 26
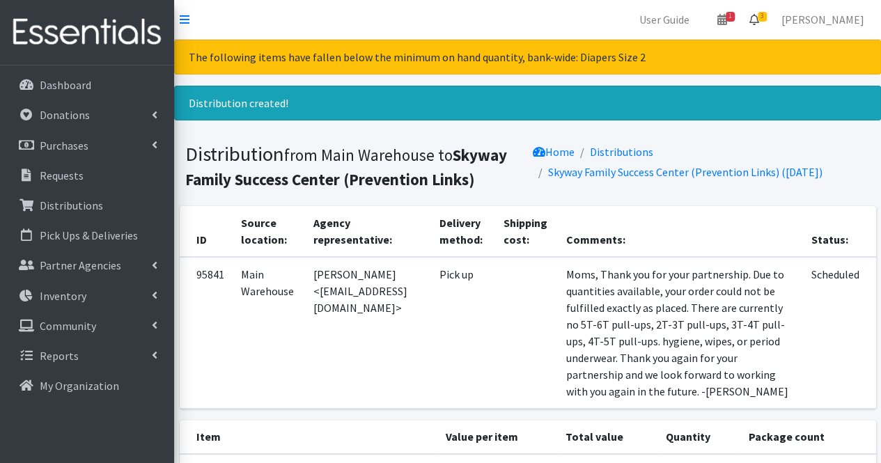
click at [767, 18] on span "3" at bounding box center [762, 17] width 9 height 10
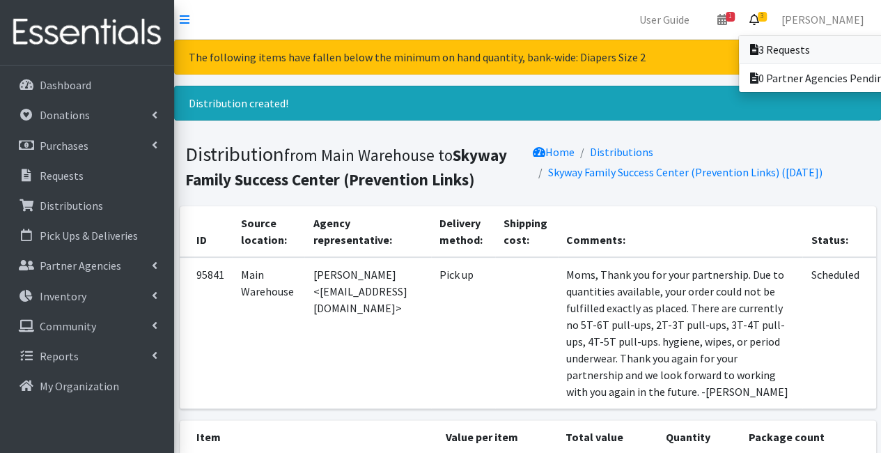
click at [773, 57] on link "3 Requests" at bounding box center [836, 50] width 194 height 28
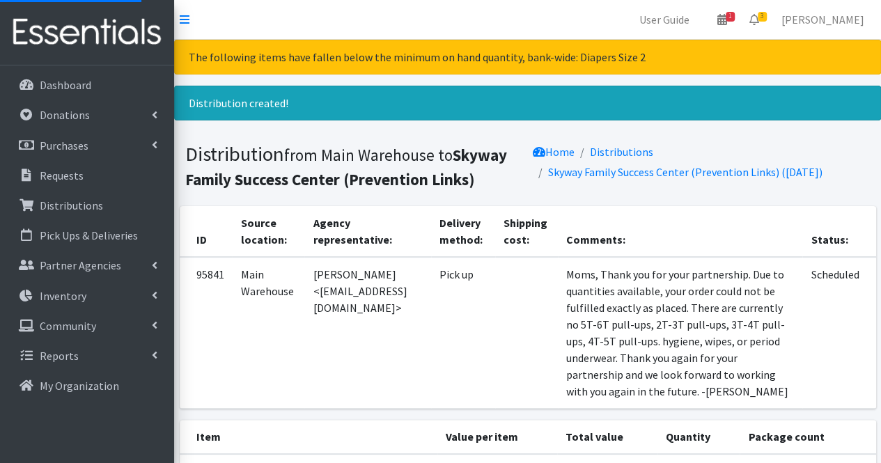
click at [416, 212] on th "Agency representative:" at bounding box center [367, 231] width 126 height 51
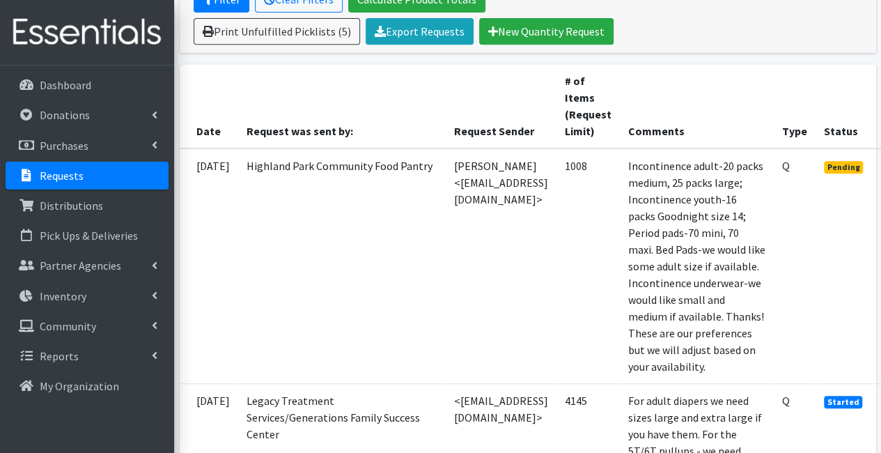
scroll to position [292, 100]
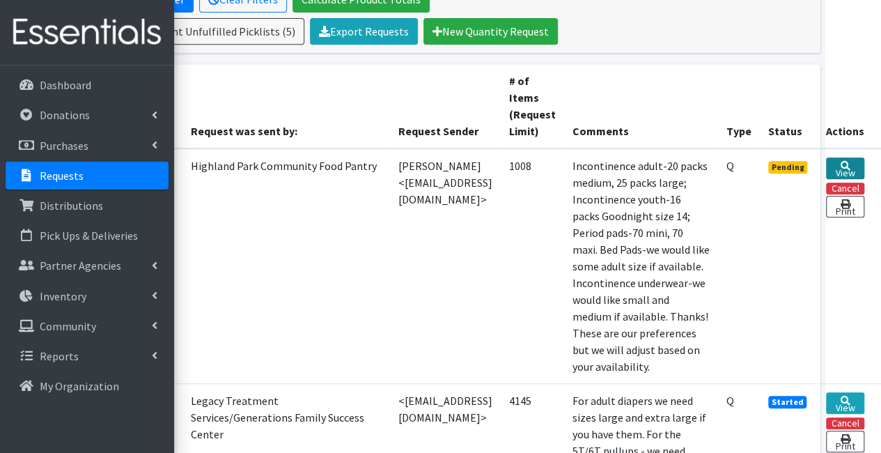
click at [847, 164] on icon at bounding box center [845, 166] width 10 height 10
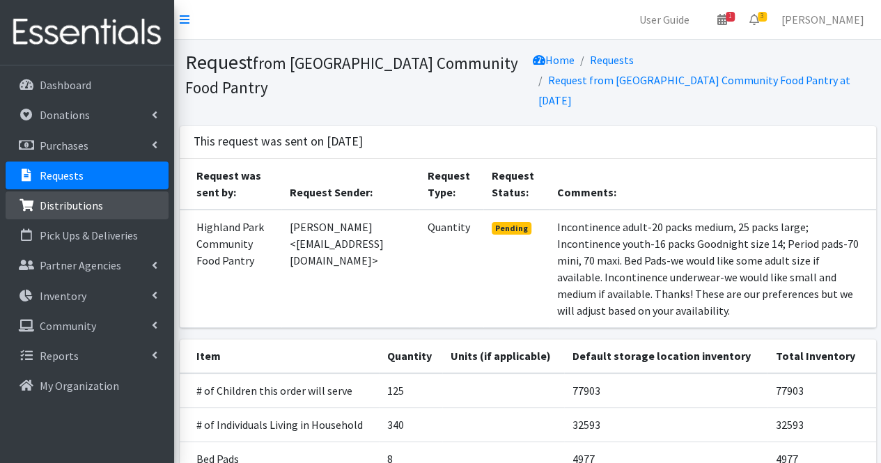
click at [84, 203] on p "Distributions" at bounding box center [71, 205] width 63 height 14
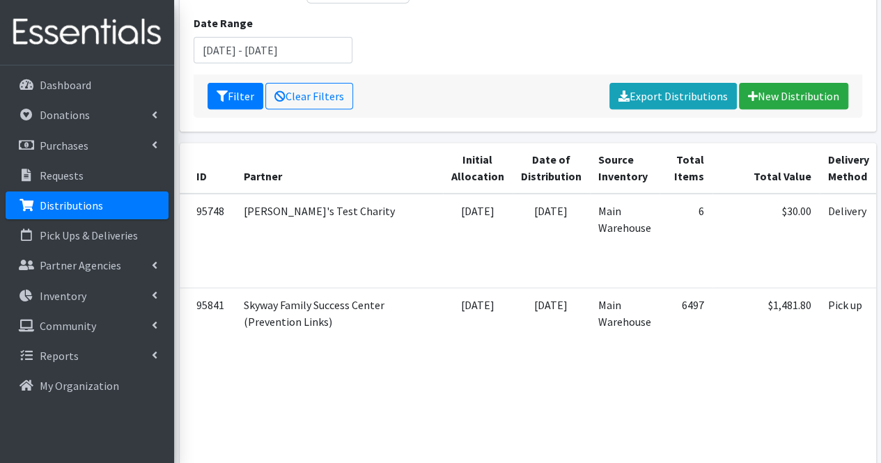
scroll to position [0, 226]
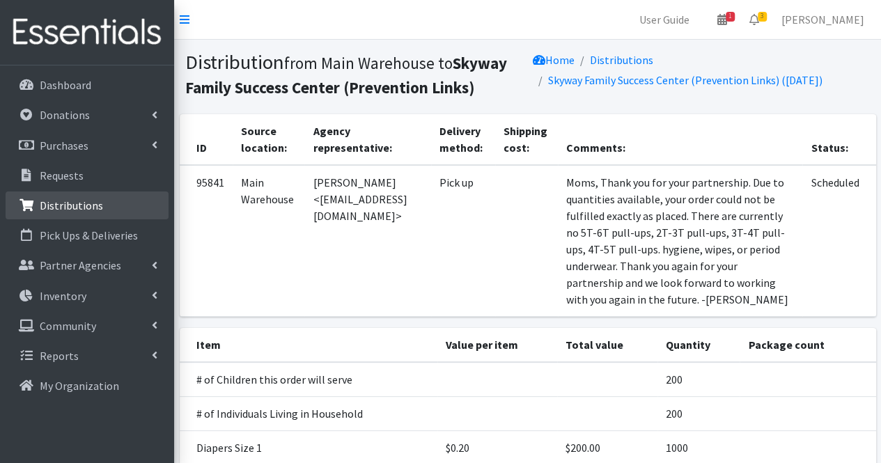
click at [116, 198] on link "Distributions" at bounding box center [87, 205] width 163 height 28
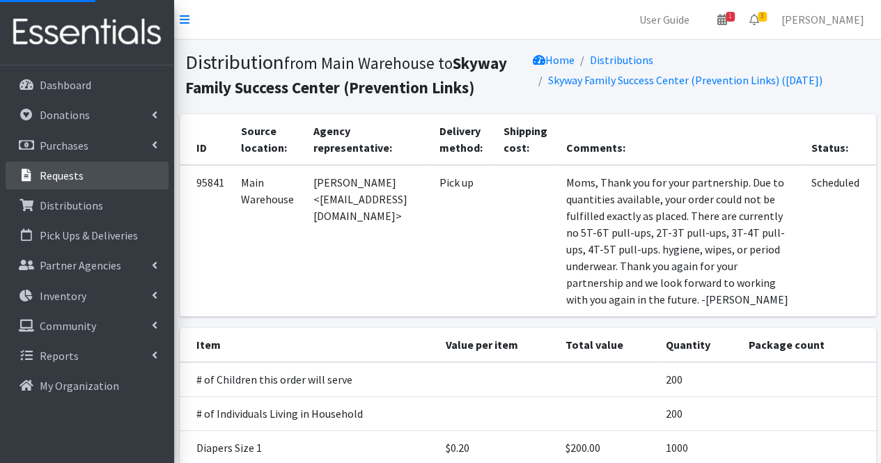
click at [114, 173] on link "Requests" at bounding box center [87, 176] width 163 height 28
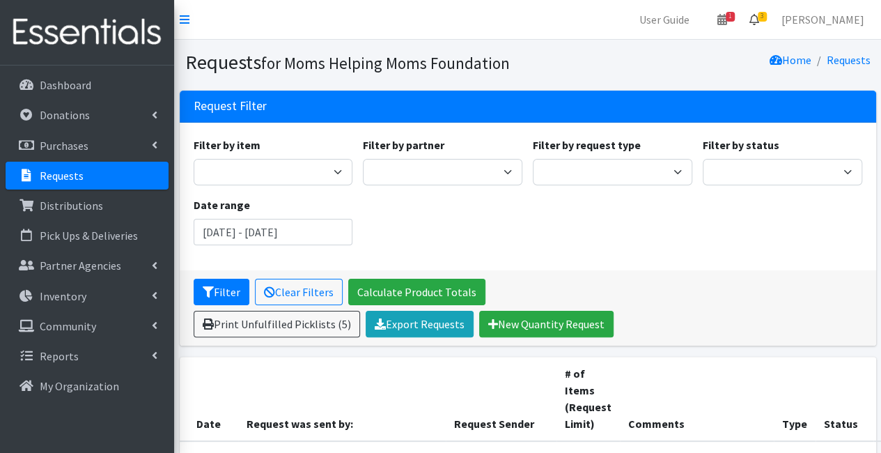
click at [759, 19] on icon at bounding box center [754, 19] width 10 height 11
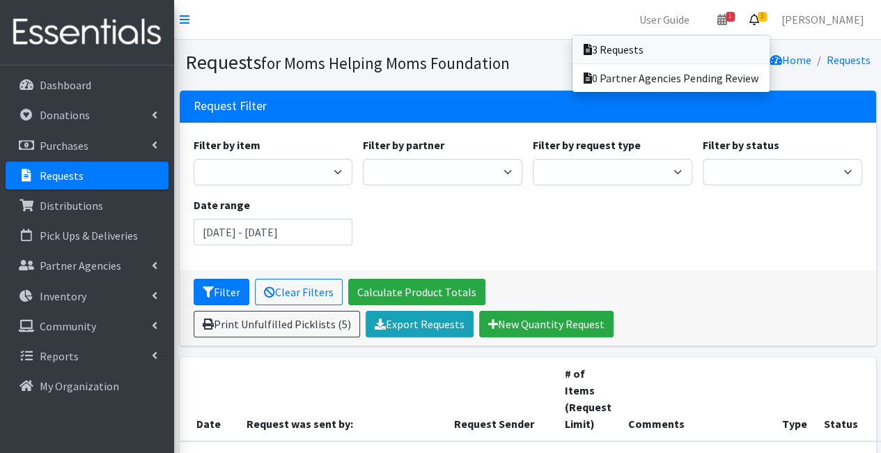
click at [751, 49] on link "3 Requests" at bounding box center [670, 50] width 197 height 28
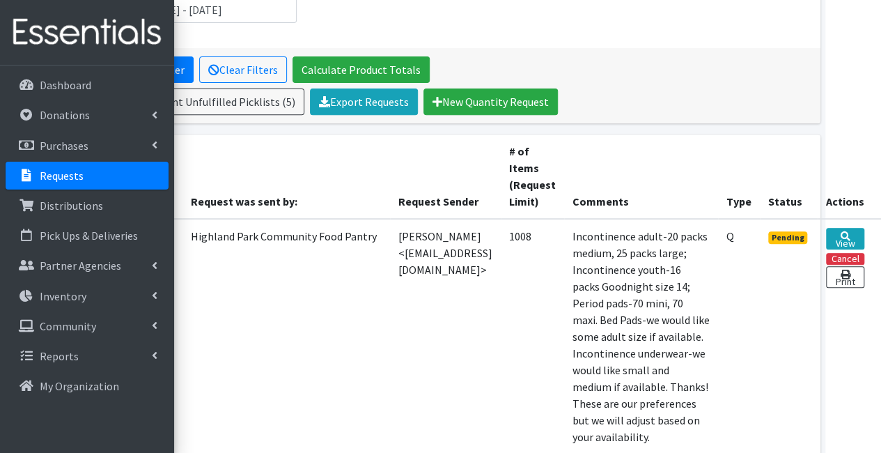
scroll to position [216, 100]
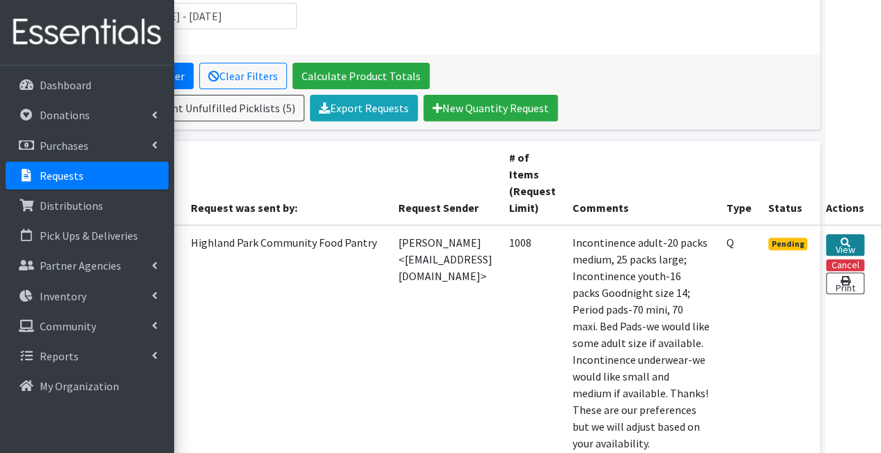
click at [841, 244] on link "View" at bounding box center [845, 245] width 38 height 22
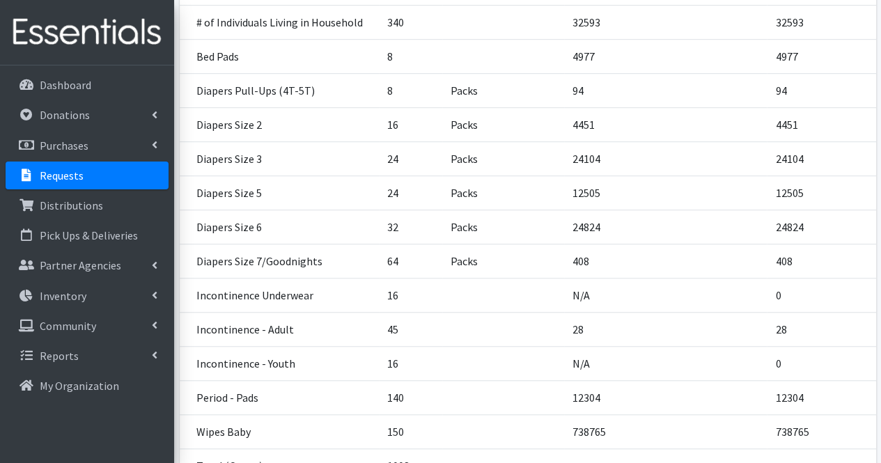
scroll to position [524, 0]
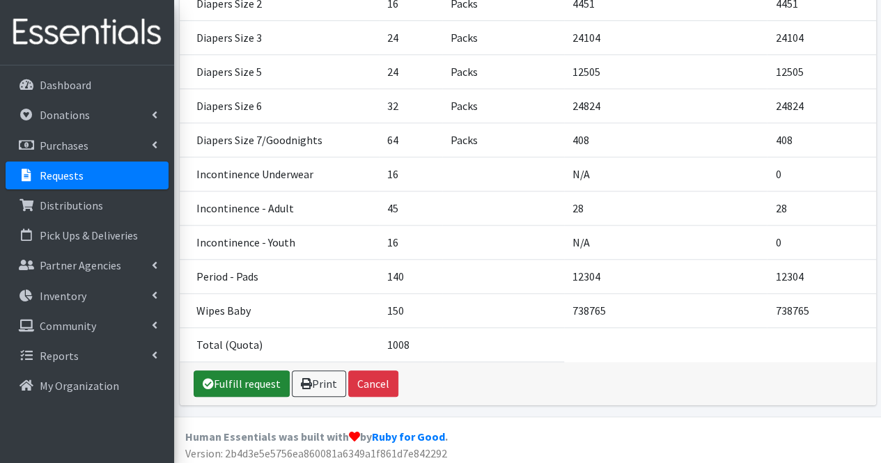
click at [270, 372] on link "Fulfill request" at bounding box center [242, 383] width 96 height 26
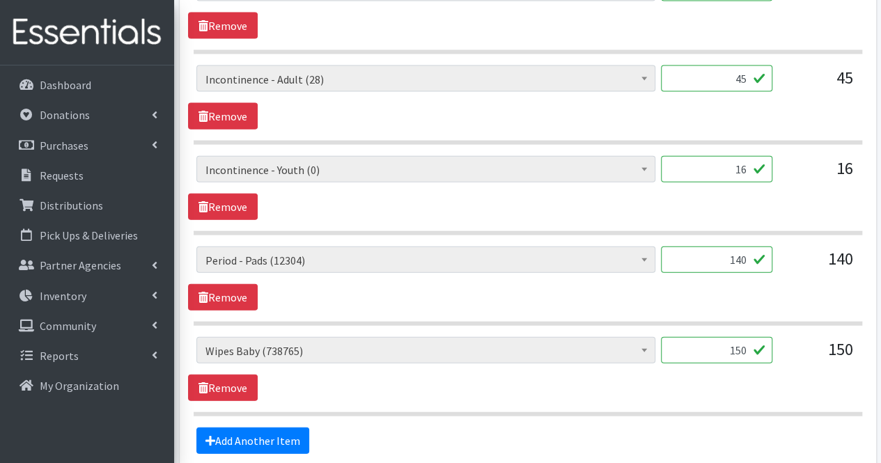
scroll to position [1566, 0]
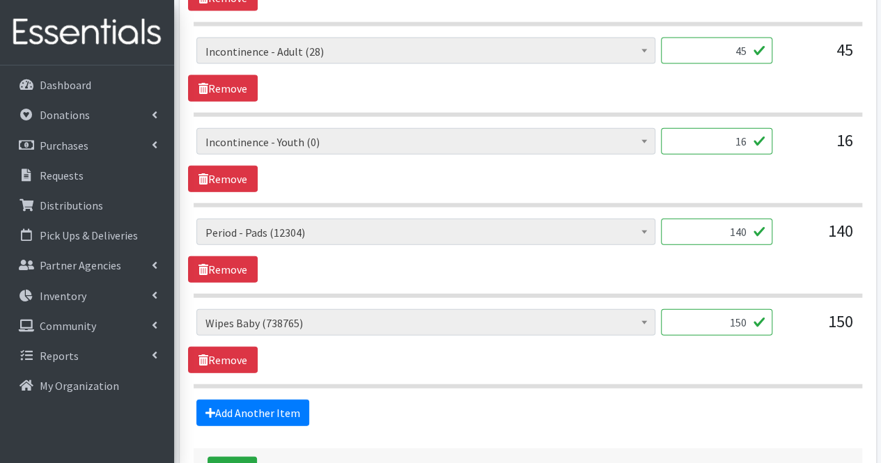
click at [480, 182] on div "# of Children this order will serve (77903) # of Individuals Living in Househol…" at bounding box center [527, 160] width 679 height 64
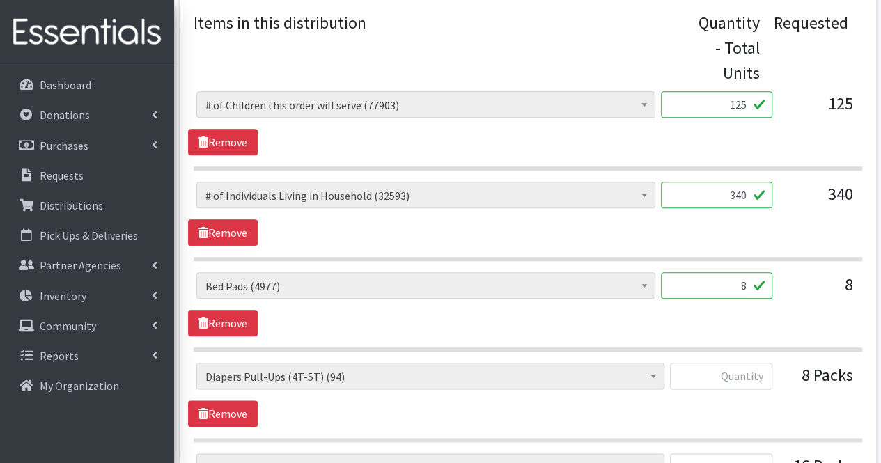
scroll to position [609, 0]
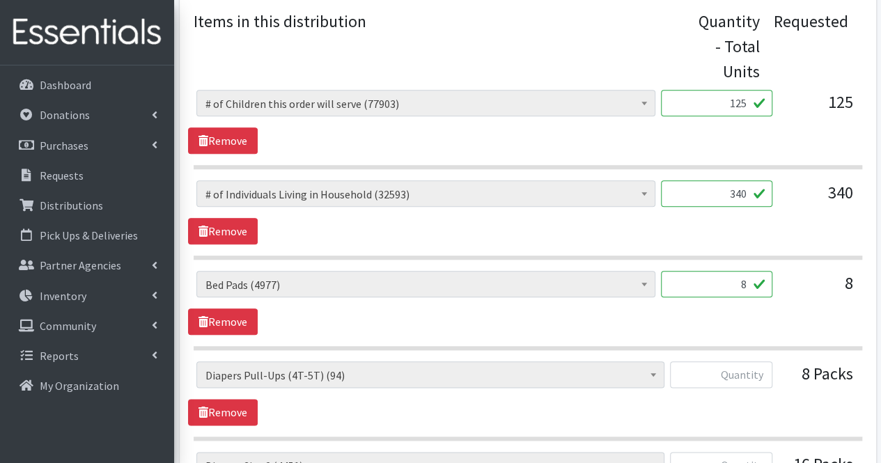
click at [721, 279] on input "8" at bounding box center [716, 284] width 111 height 26
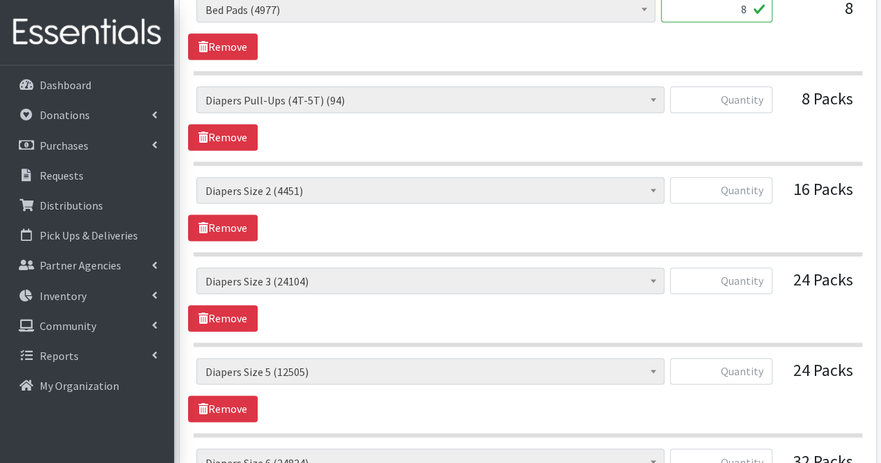
scroll to position [883, 0]
type input "8"
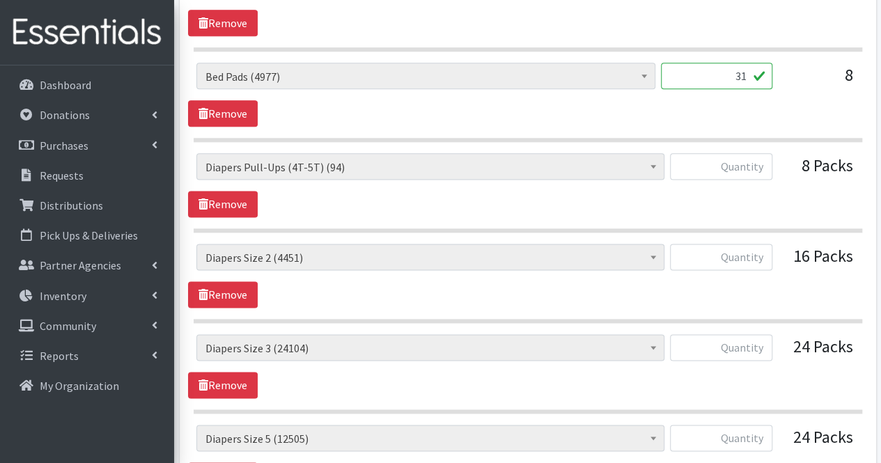
scroll to position [816, 0]
type input "31"
click at [732, 159] on input "text" at bounding box center [721, 167] width 102 height 26
type input "0"
click at [747, 246] on input "text" at bounding box center [721, 257] width 102 height 26
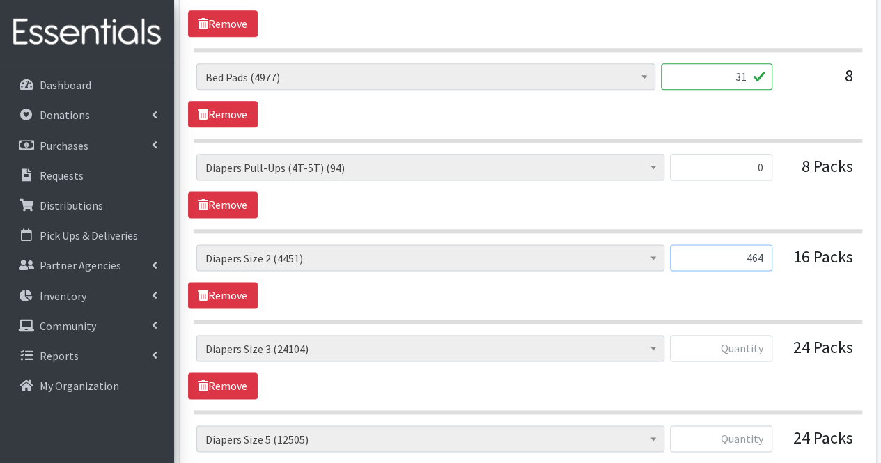
type input "464"
click at [748, 346] on input "text" at bounding box center [721, 348] width 102 height 26
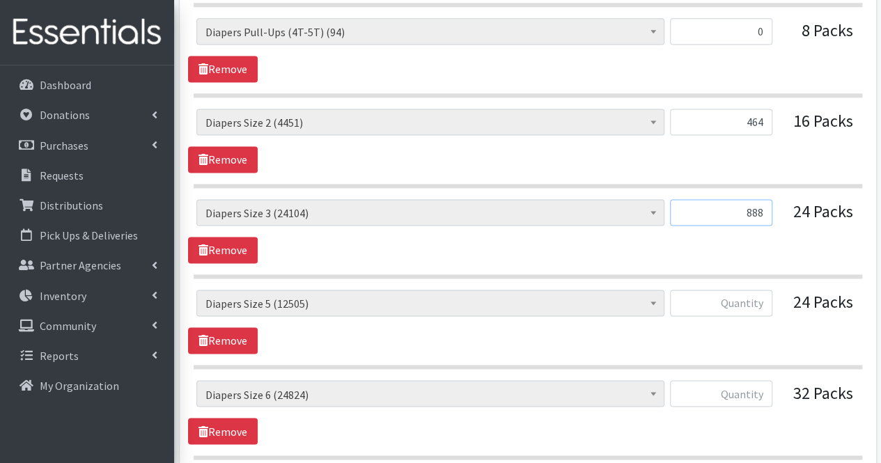
scroll to position [953, 0]
type input "888"
click at [759, 299] on input "text" at bounding box center [721, 302] width 102 height 26
type input "600"
click at [733, 396] on input "text" at bounding box center [721, 392] width 102 height 26
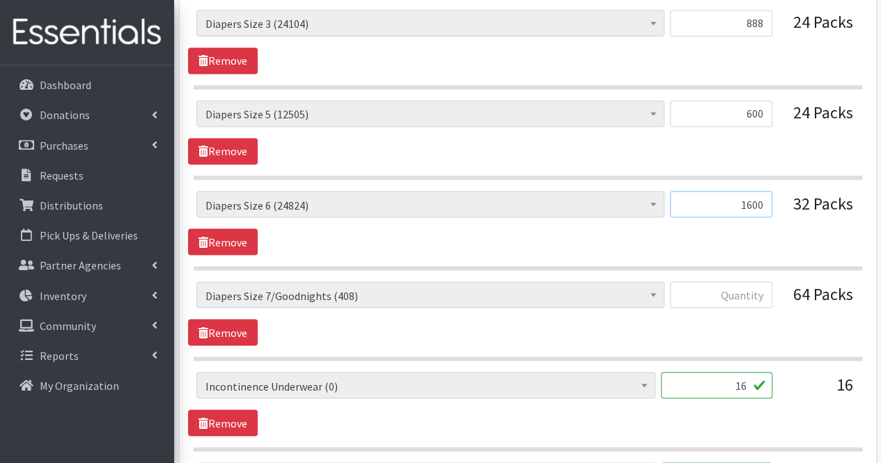
scroll to position [1174, 0]
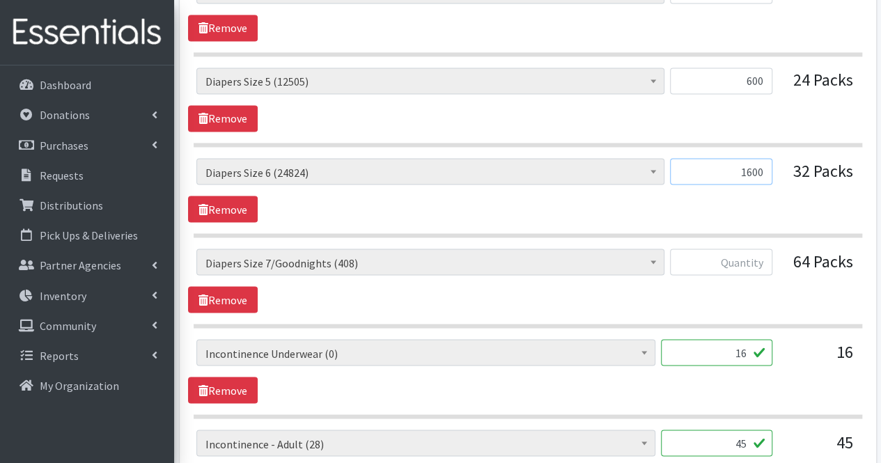
type input "1600"
click at [718, 265] on input "text" at bounding box center [721, 262] width 102 height 26
